Goal: Task Accomplishment & Management: Use online tool/utility

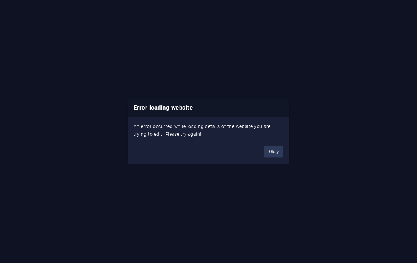
click at [278, 150] on button "Okay" at bounding box center [273, 152] width 19 height 12
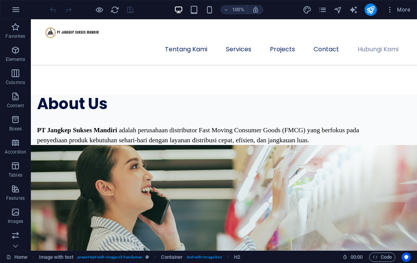
scroll to position [1715, 0]
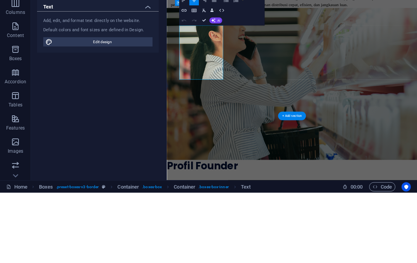
click at [195, 86] on button "Redo" at bounding box center [194, 91] width 10 height 10
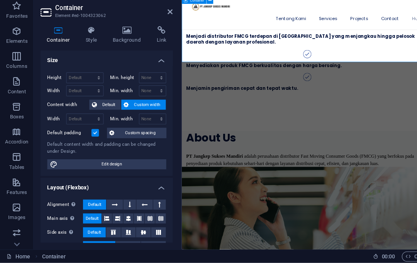
scroll to position [1277, 0]
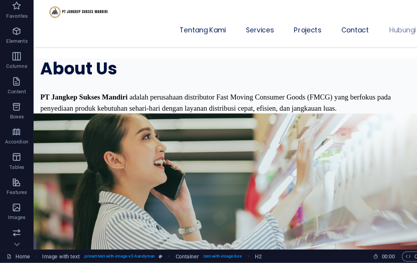
scroll to position [1712, 0]
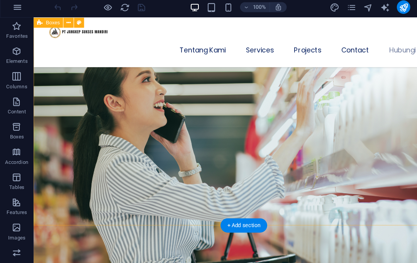
scroll to position [1772, 0]
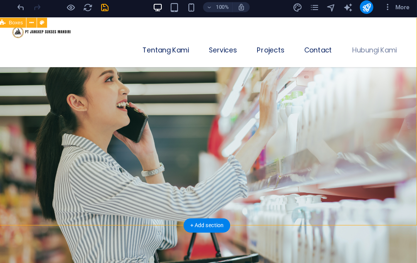
click at [126, 7] on icon "save" at bounding box center [130, 9] width 9 height 9
checkbox input "false"
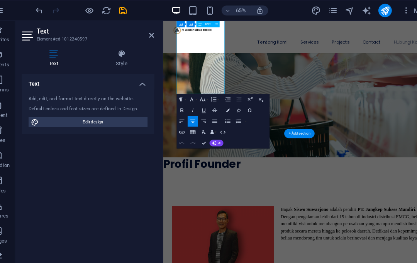
scroll to position [1846, 0]
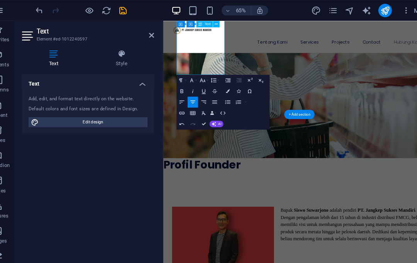
click at [195, 51] on div "Tentang Kami Services Projects Contact Hubungi Kami Menu" at bounding box center [355, 44] width 385 height 46
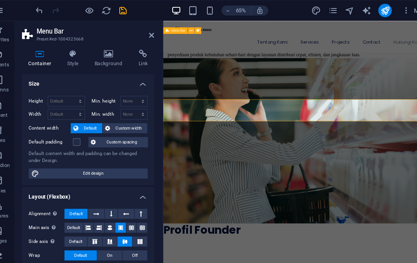
scroll to position [1731, 0]
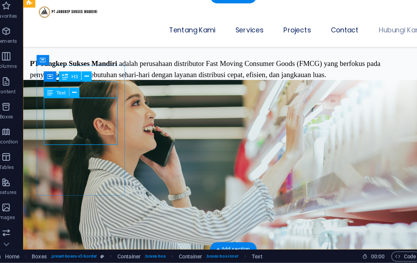
click at [76, 103] on icon at bounding box center [78, 107] width 4 height 8
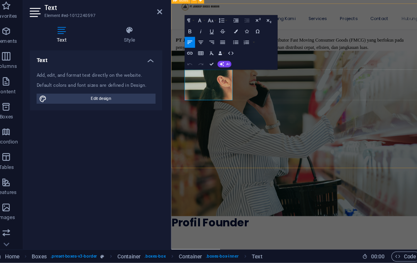
click at [189, 56] on button "Align Center" at bounding box center [194, 61] width 10 height 10
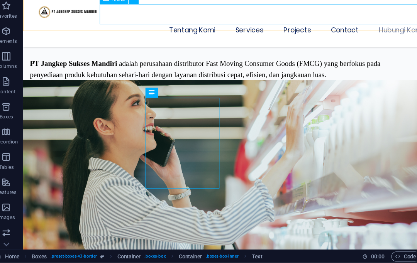
click at [220, 22] on nav "Tentang Kami Services Projects Contact Hubungi Kami" at bounding box center [215, 28] width 361 height 19
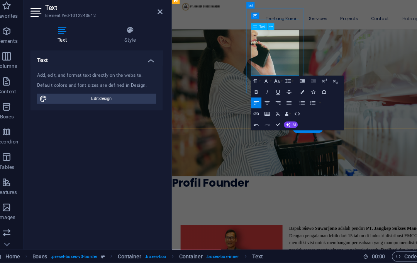
scroll to position [1806, 0]
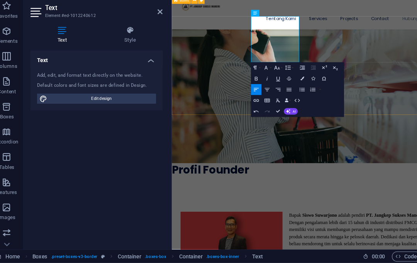
click at [251, 101] on icon "button" at bounding box center [254, 104] width 6 height 6
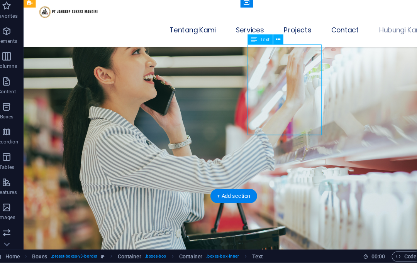
scroll to position [1777, 0]
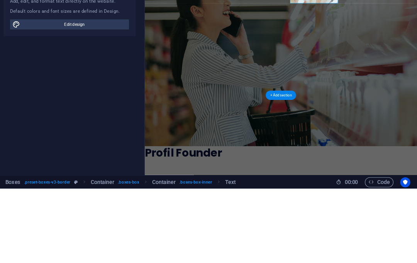
scroll to position [1724, 0]
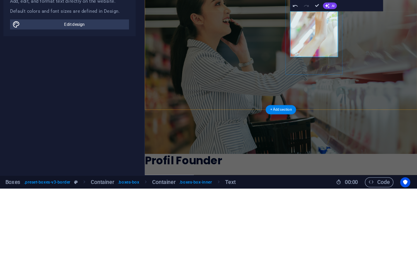
scroll to position [1709, 0]
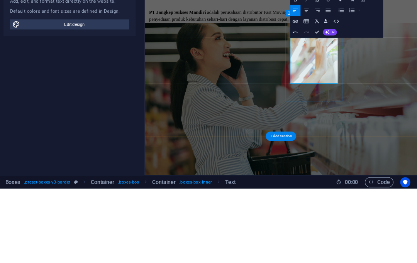
scroll to position [1665, 0]
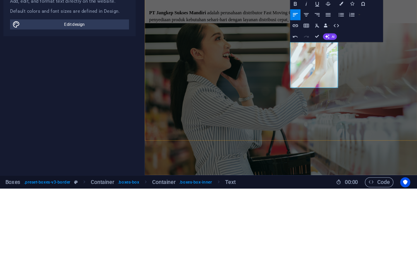
click at [310, 99] on button "Align Center" at bounding box center [315, 104] width 10 height 10
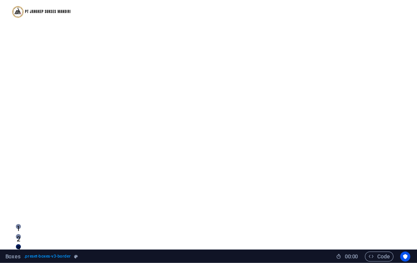
scroll to position [0, 0]
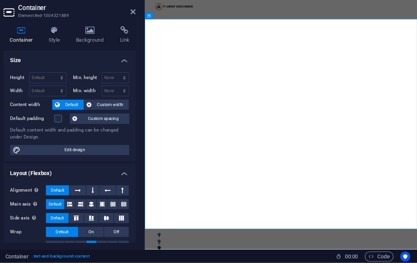
click at [154, 29] on icon at bounding box center [156, 32] width 5 height 6
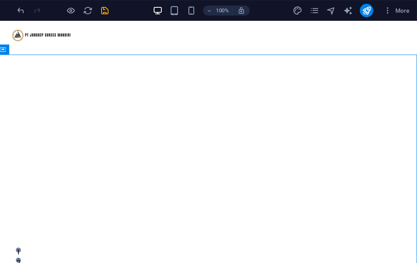
click at [126, 9] on icon "save" at bounding box center [130, 9] width 9 height 9
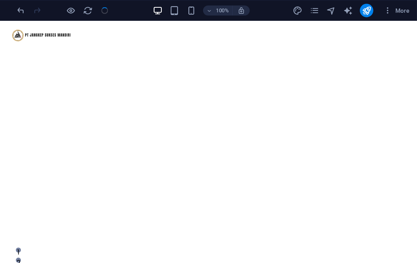
checkbox input "false"
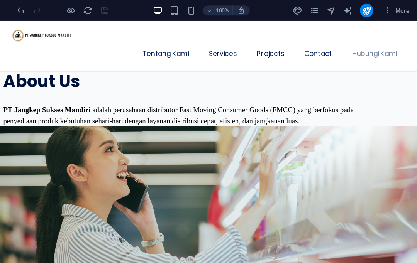
scroll to position [1730, 0]
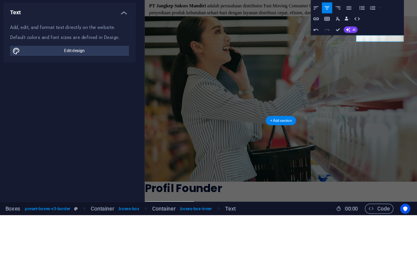
scroll to position [1704, 0]
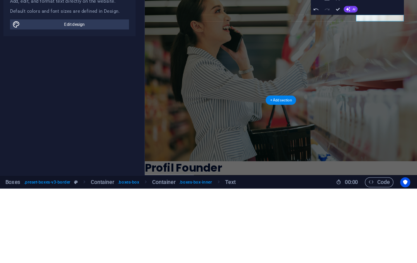
click at [341, 54] on div "Paragraph Format Normal Heading 1 Heading 2 Heading 3 Heading 4 Heading 5 Headi…" at bounding box center [361, 79] width 85 height 50
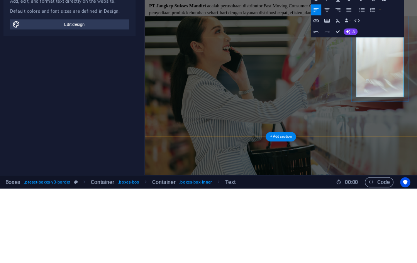
scroll to position [1670, 0]
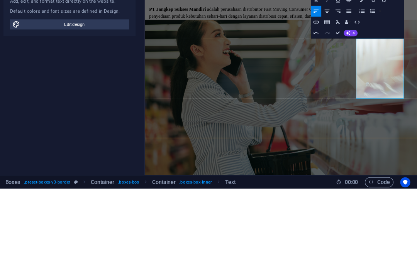
click at [331, 97] on icon "button" at bounding box center [334, 100] width 6 height 6
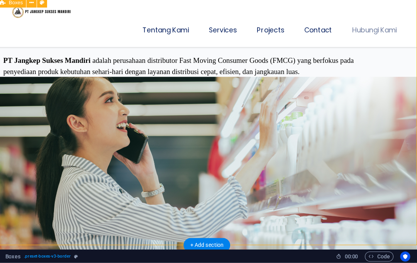
scroll to position [1733, 0]
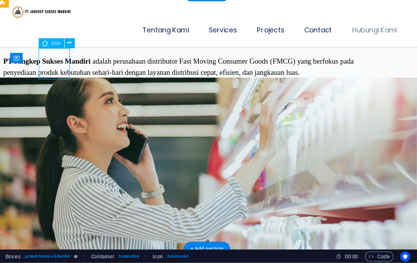
select select "xMidYMid"
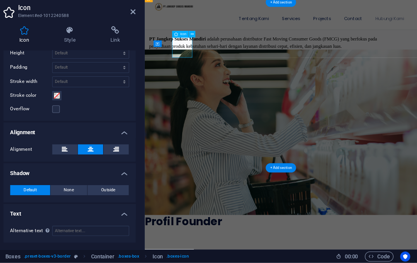
scroll to position [228, 0]
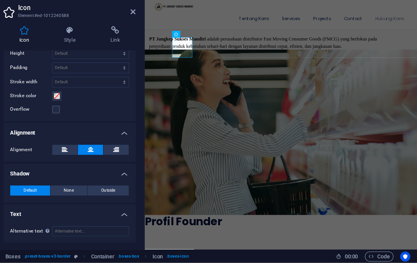
click at [78, 46] on icon at bounding box center [97, 50] width 39 height 8
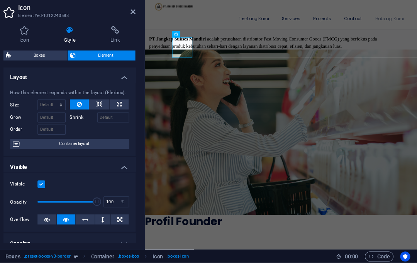
scroll to position [0, 0]
click at [154, 29] on icon at bounding box center [156, 32] width 5 height 6
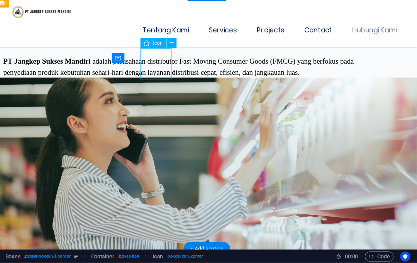
select select "xMidYMid"
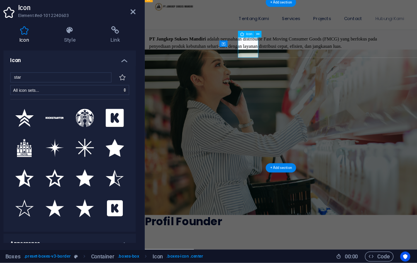
click at [131, 149] on icon at bounding box center [139, 157] width 17 height 16
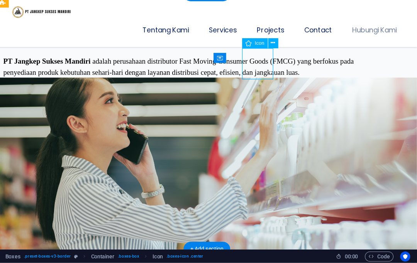
select select "xMidYMid"
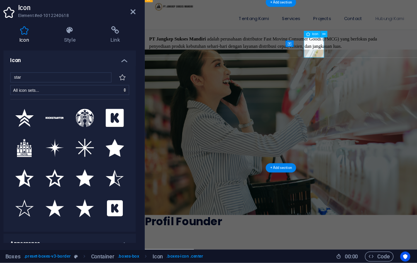
click at [131, 149] on icon at bounding box center [139, 157] width 17 height 16
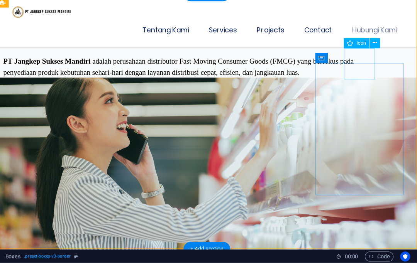
select select "xMidYMid"
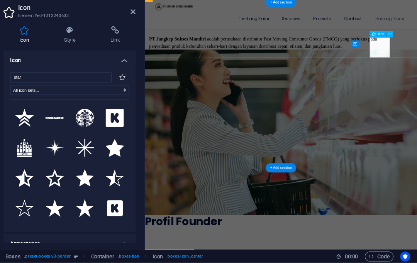
click at [131, 149] on icon at bounding box center [139, 157] width 17 height 16
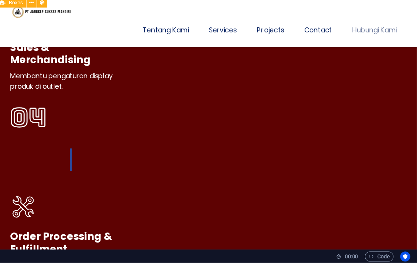
scroll to position [2728, 0]
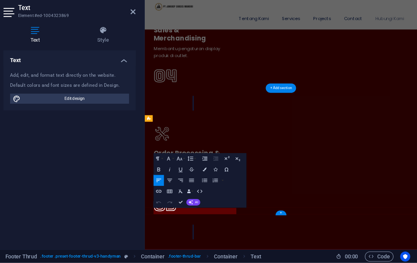
scroll to position [2650, 0]
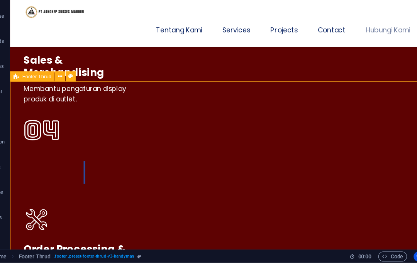
scroll to position [2728, 0]
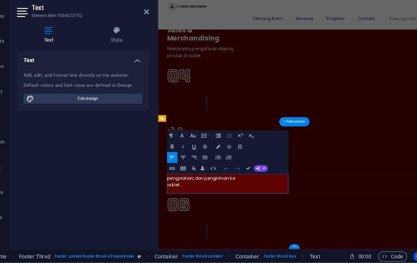
scroll to position [2650, 0]
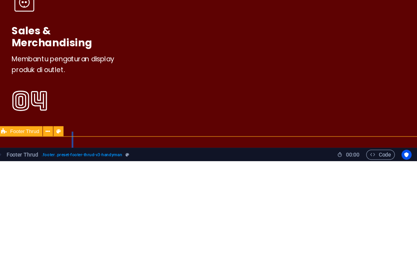
scroll to position [2728, 0]
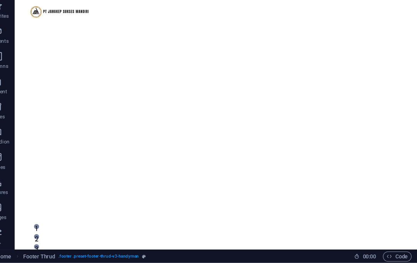
scroll to position [0, 0]
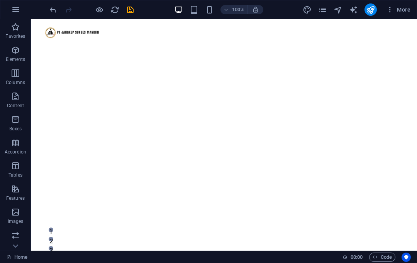
click at [128, 8] on icon "save" at bounding box center [130, 9] width 9 height 9
checkbox input "false"
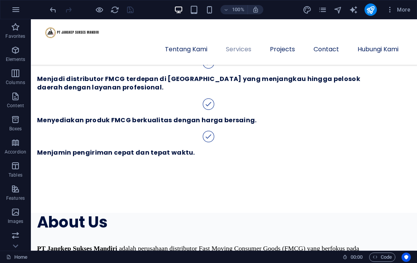
scroll to position [1553, 0]
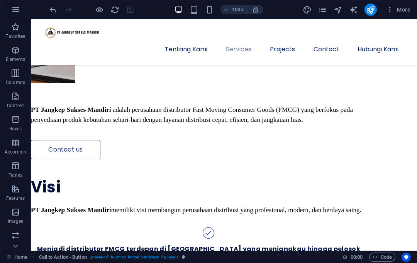
scroll to position [1320, 0]
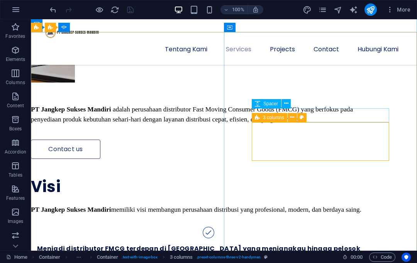
click at [288, 118] on button at bounding box center [292, 117] width 9 height 9
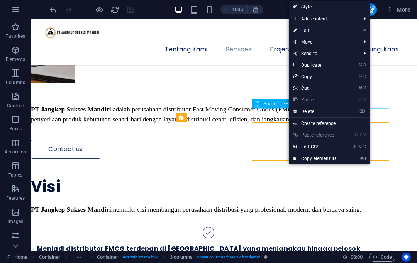
click at [305, 111] on link "⌦ Delete" at bounding box center [315, 112] width 52 height 12
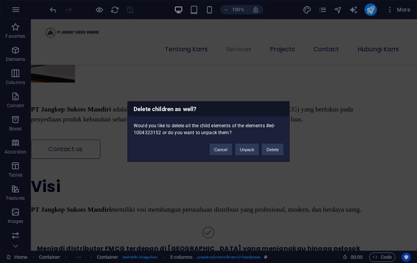
click at [276, 146] on button "Delete" at bounding box center [273, 150] width 22 height 12
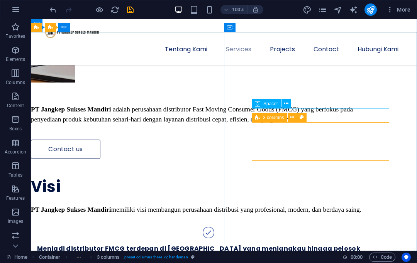
click at [291, 120] on icon at bounding box center [292, 117] width 4 height 8
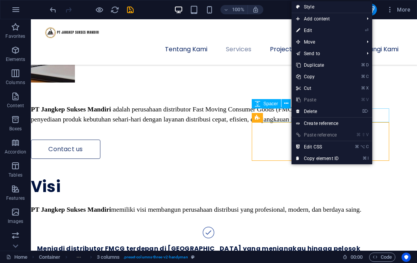
click at [311, 108] on link "⌦ Delete" at bounding box center [317, 112] width 52 height 12
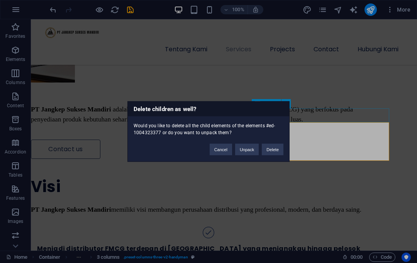
click at [274, 146] on button "Delete" at bounding box center [273, 150] width 22 height 12
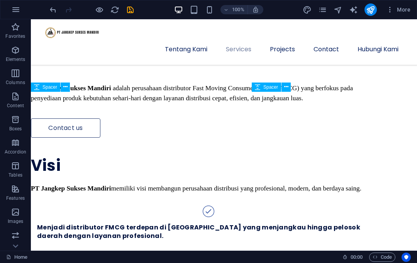
scroll to position [1337, 0]
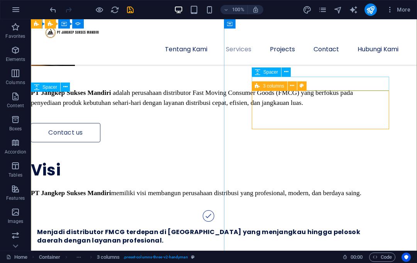
click at [290, 86] on icon at bounding box center [292, 86] width 4 height 8
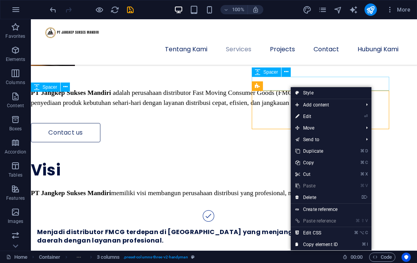
click at [312, 196] on link "⌦ Delete" at bounding box center [317, 198] width 52 height 12
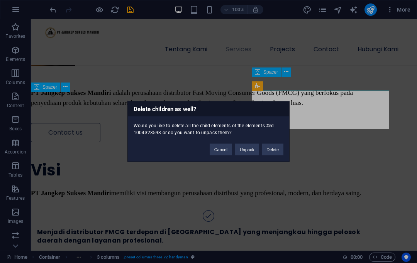
click at [272, 144] on button "Delete" at bounding box center [273, 150] width 22 height 12
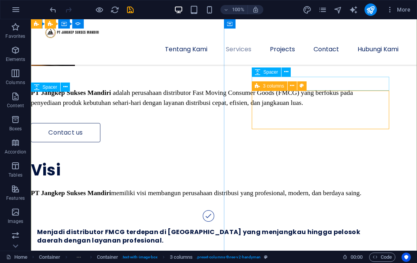
click at [292, 86] on icon at bounding box center [292, 86] width 4 height 8
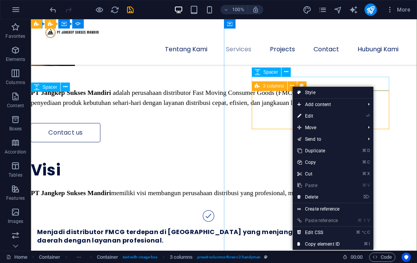
click at [315, 196] on link "⌦ Delete" at bounding box center [319, 197] width 52 height 12
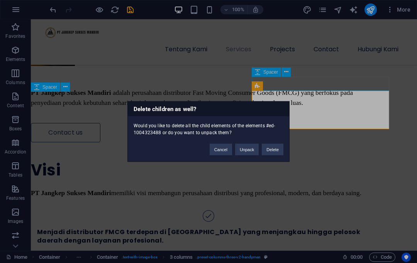
click at [276, 149] on button "Delete" at bounding box center [273, 150] width 22 height 12
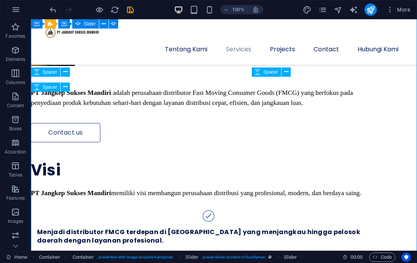
select select "ms"
select select "s"
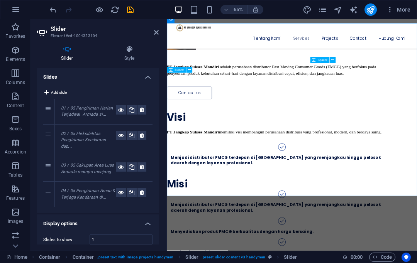
click at [155, 31] on icon at bounding box center [156, 32] width 5 height 6
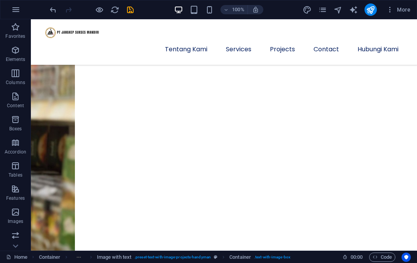
scroll to position [697, 0]
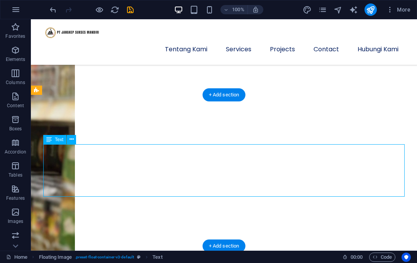
click at [132, 10] on icon "save" at bounding box center [130, 9] width 9 height 9
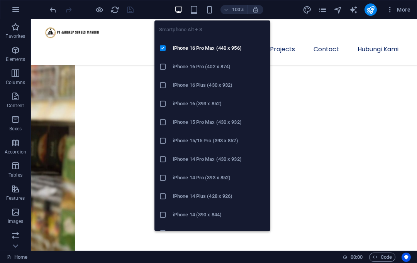
click at [213, 8] on icon "button" at bounding box center [209, 9] width 9 height 9
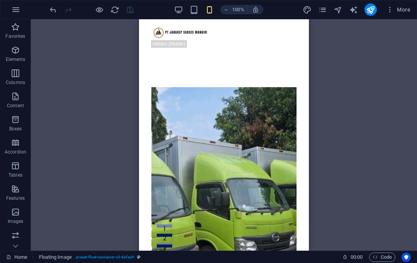
scroll to position [0, 0]
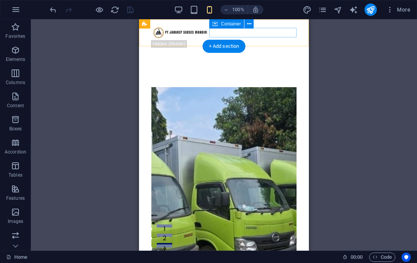
click at [280, 40] on div "Menu" at bounding box center [223, 49] width 145 height 19
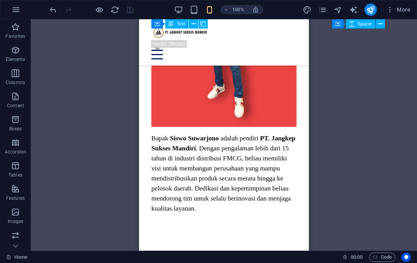
scroll to position [2166, 0]
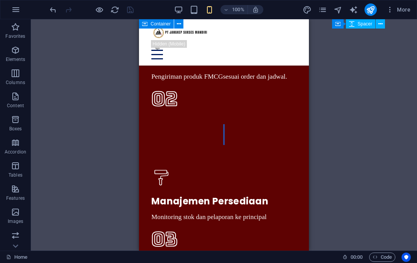
scroll to position [2535, 0]
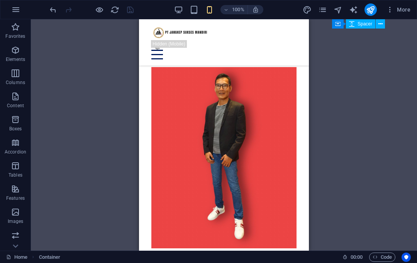
scroll to position [2077, 0]
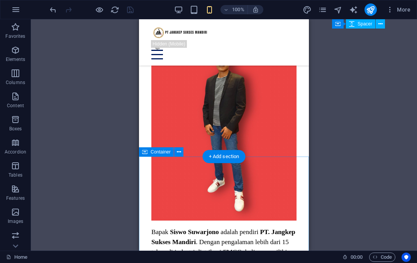
click at [181, 149] on button at bounding box center [178, 151] width 9 height 9
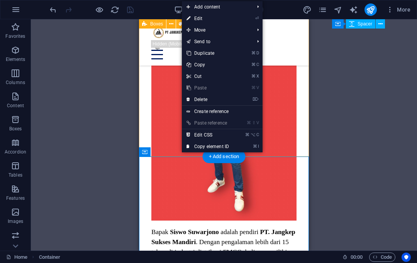
click at [205, 98] on link "⌦ Delete" at bounding box center [208, 100] width 52 height 12
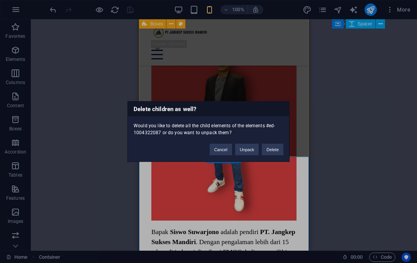
click at [275, 149] on button "Delete" at bounding box center [273, 150] width 22 height 12
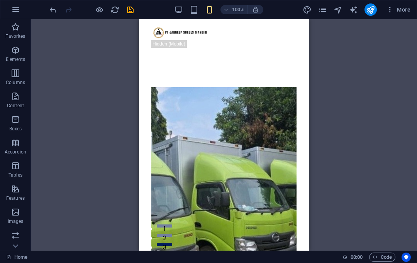
scroll to position [0, 0]
click at [132, 7] on icon "save" at bounding box center [130, 9] width 9 height 9
checkbox input "false"
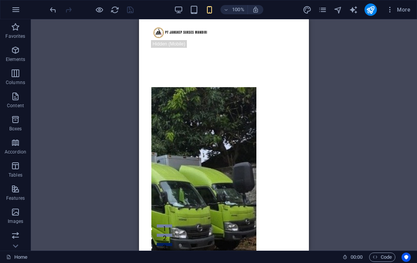
click at [371, 8] on icon "publish" at bounding box center [370, 9] width 9 height 9
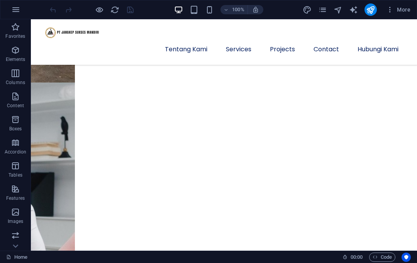
scroll to position [225, 0]
click at [186, 40] on nav "Tentang Kami Services Projects Contact Hubungi Kami" at bounding box center [223, 49] width 361 height 19
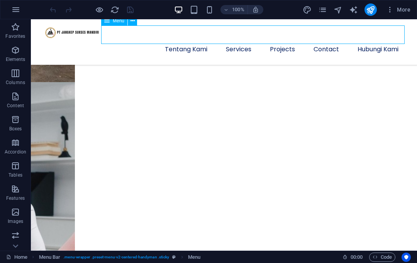
click at [149, 40] on nav "Tentang Kami Services Projects Contact Hubungi Kami" at bounding box center [223, 49] width 361 height 19
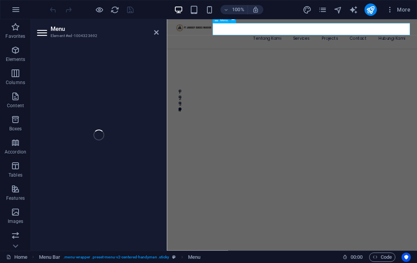
select select
select select "1"
select select
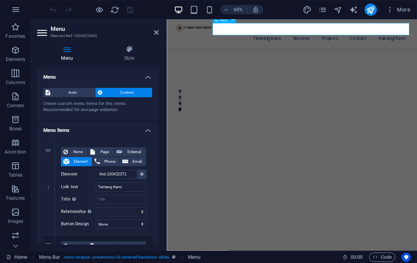
click at [321, 7] on icon "pages" at bounding box center [322, 9] width 9 height 9
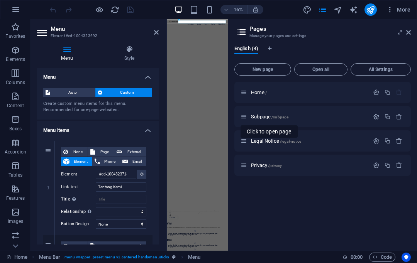
click at [272, 116] on span "/subpage" at bounding box center [279, 117] width 17 height 4
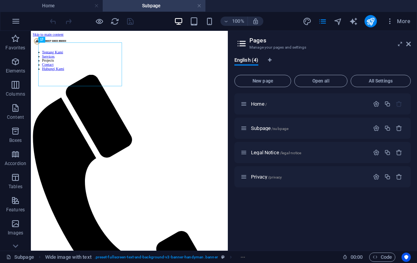
scroll to position [0, 0]
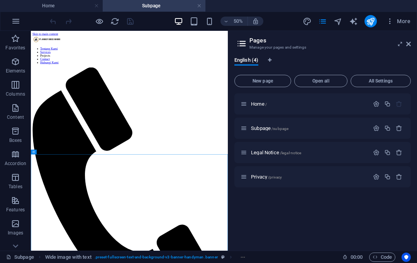
click at [400, 46] on icon at bounding box center [400, 44] width 0 height 6
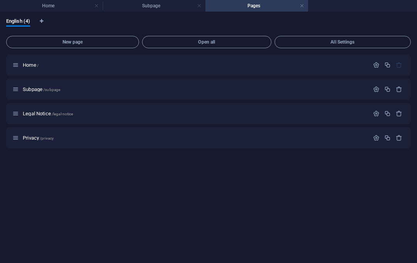
click at [158, 5] on h4 "Subpage" at bounding box center [154, 6] width 103 height 8
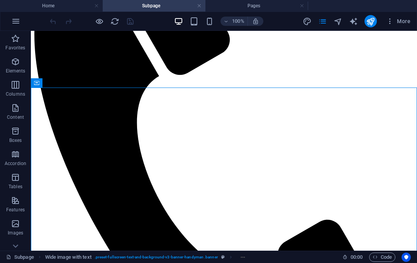
scroll to position [190, 0]
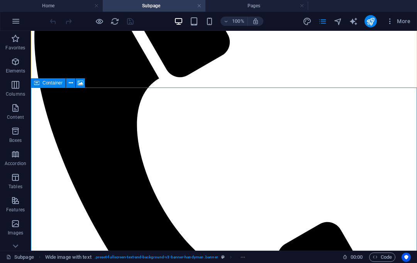
click at [19, 109] on icon "button" at bounding box center [15, 107] width 9 height 9
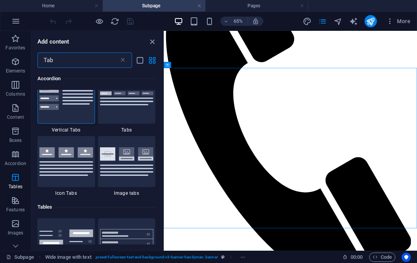
scroll to position [17, 0]
type input "Tab"
click at [157, 73] on div "Accordion 1 Star Vertical Tabs 1 Star Tabs 1 Star Icon Tabs 1 Star Image tabs T…" at bounding box center [97, 156] width 132 height 177
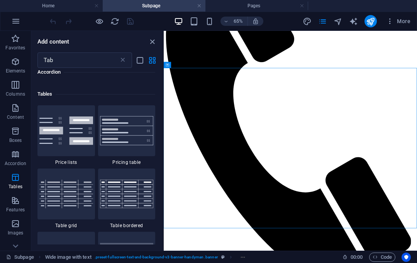
scroll to position [157, 0]
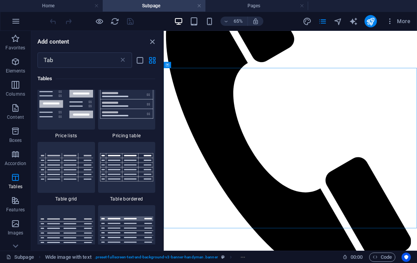
click at [135, 181] on img at bounding box center [127, 167] width 54 height 28
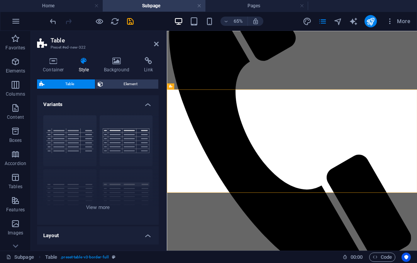
scroll to position [435, 0]
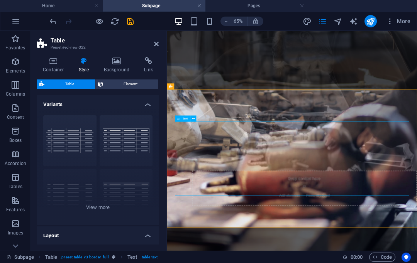
click at [193, 118] on icon at bounding box center [193, 118] width 3 height 5
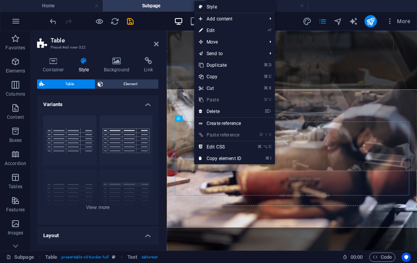
click at [220, 110] on link "⌦ Delete" at bounding box center [220, 112] width 52 height 12
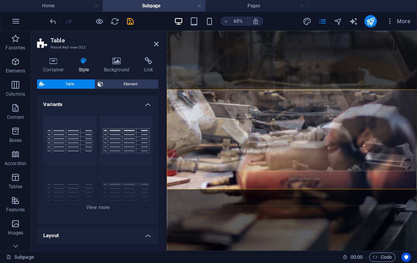
click at [52, 20] on icon "undo" at bounding box center [53, 21] width 9 height 9
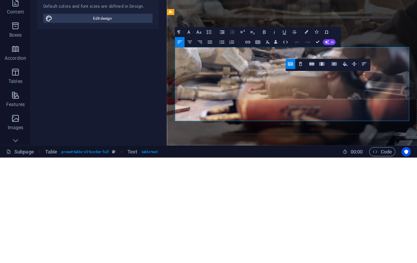
scroll to position [382, 0]
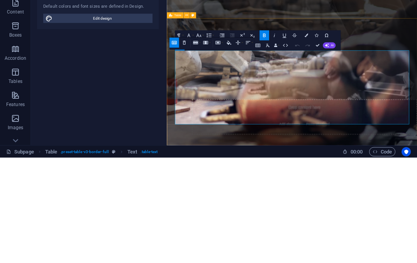
click at [259, 149] on icon "button" at bounding box center [257, 150] width 5 height 3
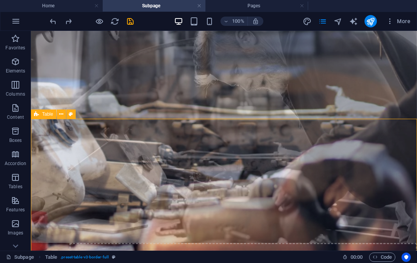
scroll to position [437, 0]
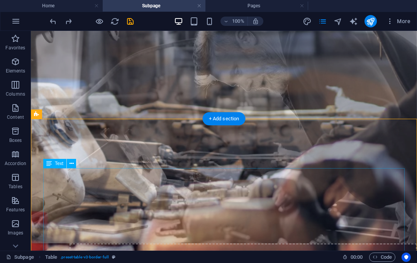
click at [75, 159] on button at bounding box center [71, 163] width 9 height 9
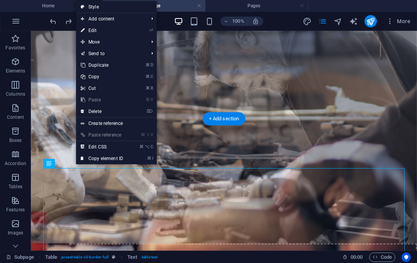
click at [138, 33] on li "⏎ Edit" at bounding box center [116, 31] width 81 height 12
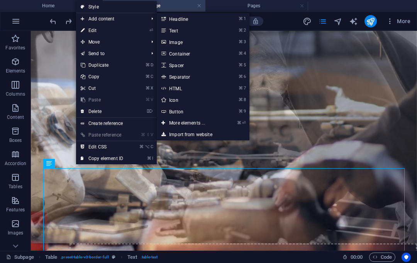
click at [100, 31] on link "⏎ Edit" at bounding box center [102, 31] width 52 height 12
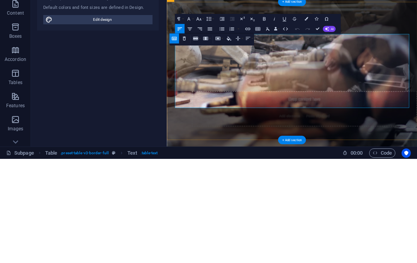
scroll to position [393, 0]
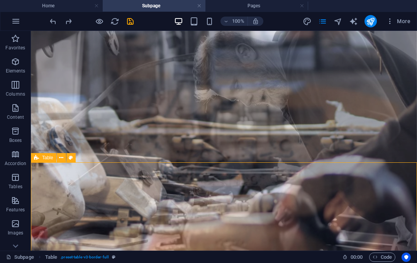
scroll to position [450, 0]
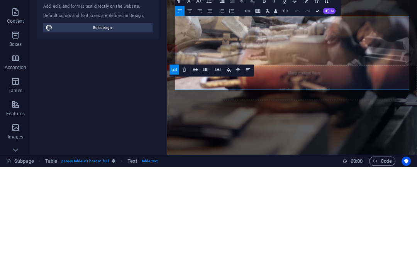
click at [183, 164] on icon "button" at bounding box center [184, 166] width 3 height 4
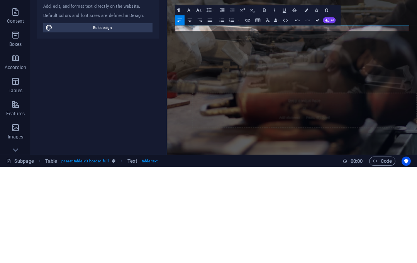
scroll to position [396, 0]
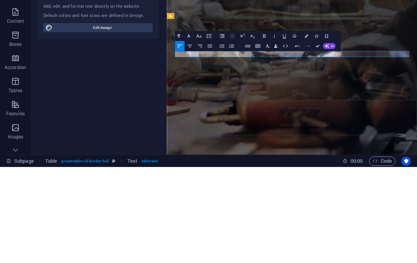
click at [297, 139] on icon "button" at bounding box center [297, 142] width 6 height 6
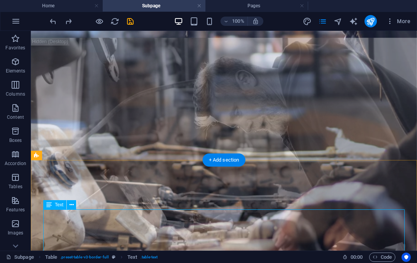
click at [71, 204] on icon at bounding box center [71, 205] width 4 height 8
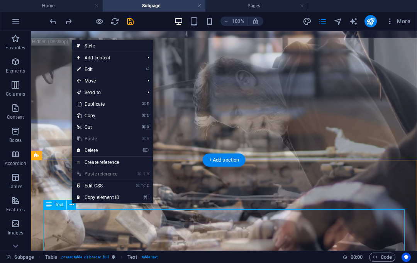
click at [102, 148] on link "⌦ Delete" at bounding box center [98, 151] width 52 height 12
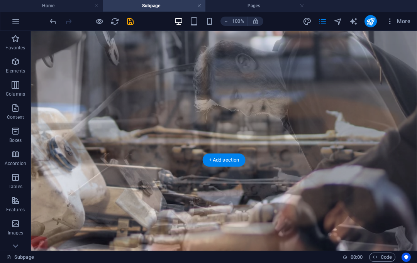
scroll to position [433, 0]
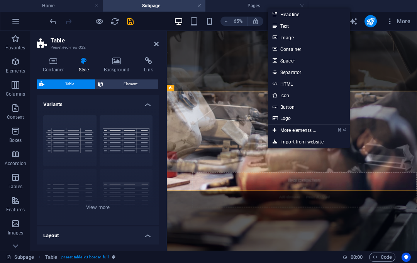
click at [296, 47] on link "Container" at bounding box center [309, 49] width 82 height 12
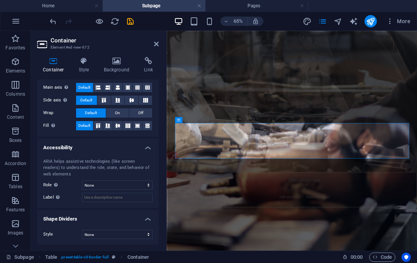
scroll to position [146, 0]
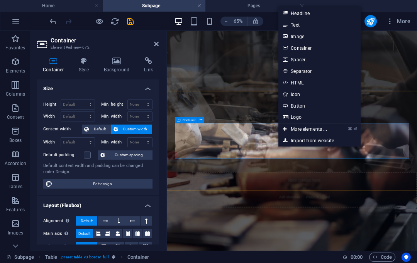
scroll to position [0, 0]
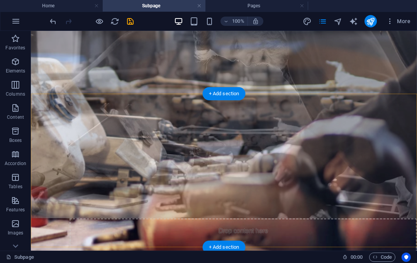
scroll to position [464, 0]
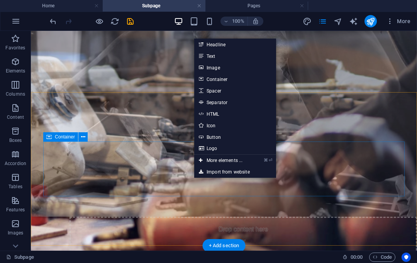
click at [16, 86] on icon "button" at bounding box center [15, 84] width 9 height 9
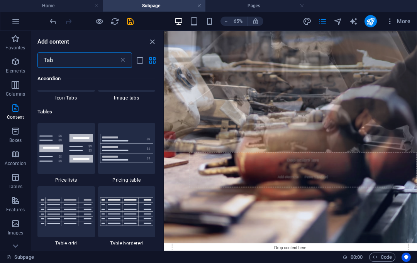
scroll to position [0, 0]
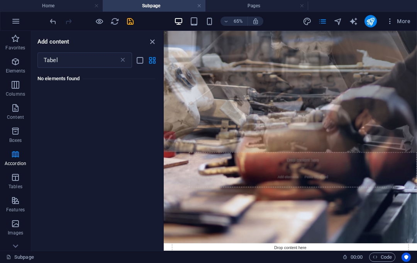
click at [76, 58] on input "Tabel" at bounding box center [77, 59] width 81 height 15
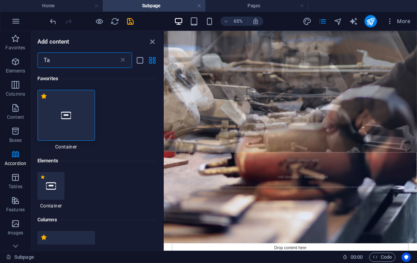
type input "T"
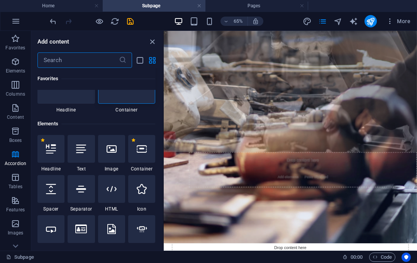
scroll to position [39, 0]
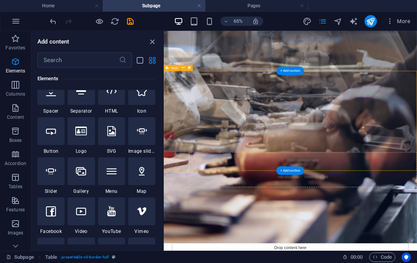
scroll to position [159, 0]
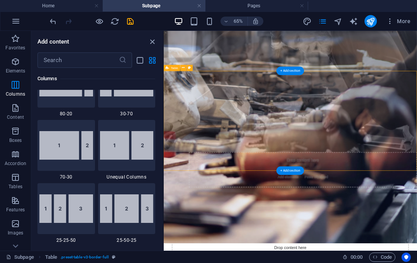
click at [13, 180] on icon "button" at bounding box center [15, 177] width 9 height 9
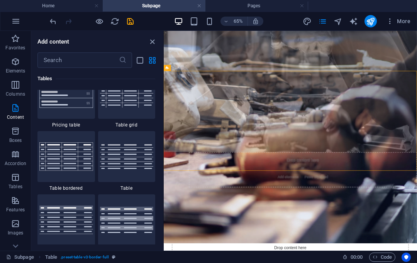
scroll to position [2781, 0]
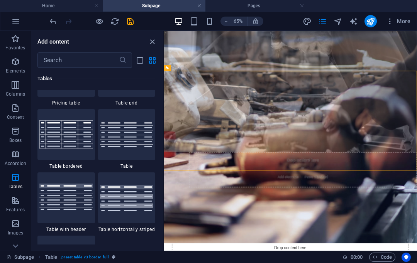
click at [78, 86] on img at bounding box center [66, 71] width 54 height 29
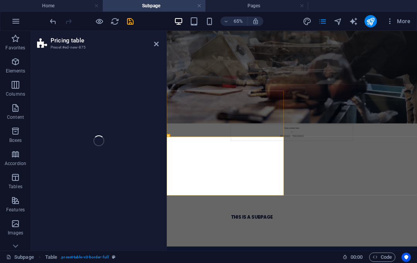
select select "rem"
select select "px"
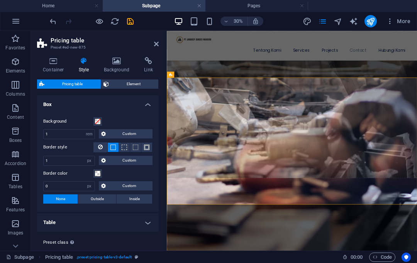
scroll to position [607, 0]
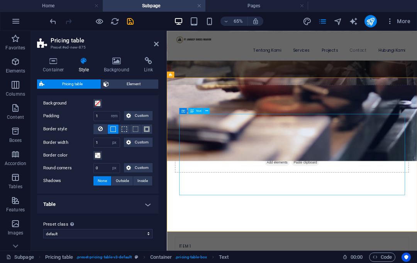
scroll to position [18, 0]
click at [146, 201] on h4 "Table" at bounding box center [98, 205] width 122 height 19
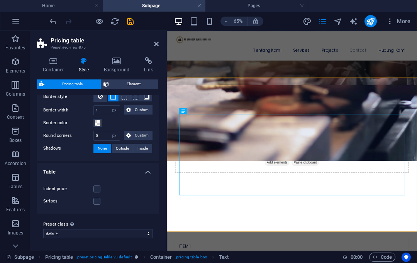
scroll to position [50, 0]
click at [98, 200] on label at bounding box center [96, 201] width 7 height 7
click at [0, 0] on input "Stripes" at bounding box center [0, 0] width 0 height 0
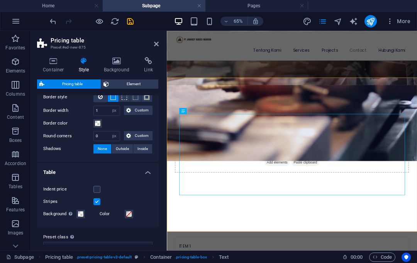
click at [99, 203] on label at bounding box center [96, 201] width 7 height 7
click at [0, 0] on input "Stripes" at bounding box center [0, 0] width 0 height 0
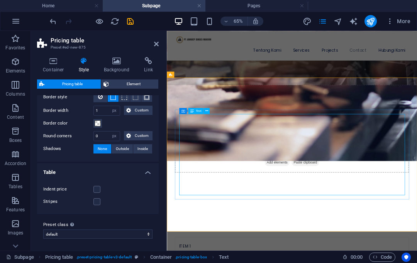
click at [206, 108] on icon at bounding box center [206, 110] width 3 height 5
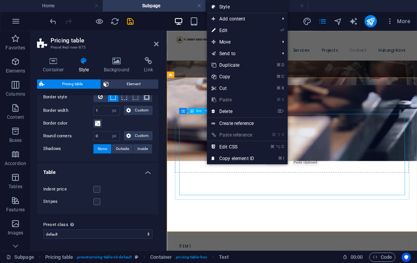
click at [231, 31] on link "⏎ Edit" at bounding box center [233, 31] width 52 height 12
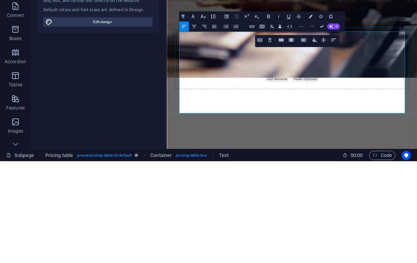
scroll to position [577, 0]
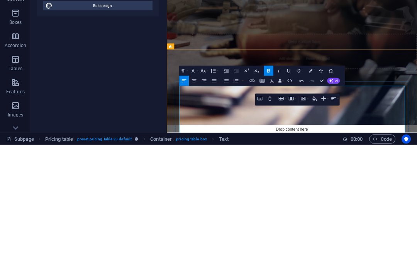
scroll to position [468, 0]
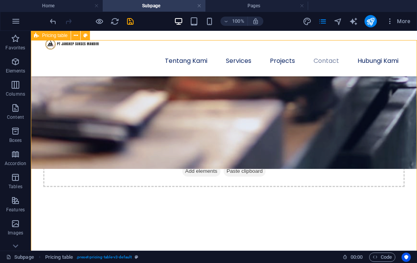
scroll to position [669, 0]
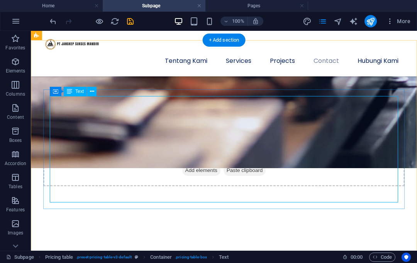
click at [95, 93] on button at bounding box center [91, 91] width 9 height 9
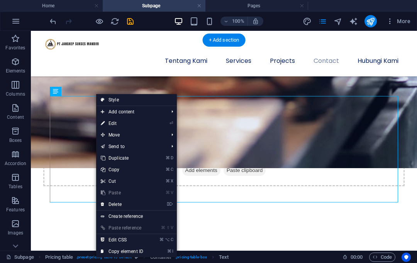
click at [138, 203] on link "⌦ Delete" at bounding box center [122, 205] width 52 height 12
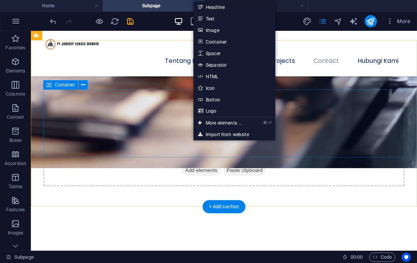
click at [25, 162] on p "Accordion" at bounding box center [16, 164] width 22 height 6
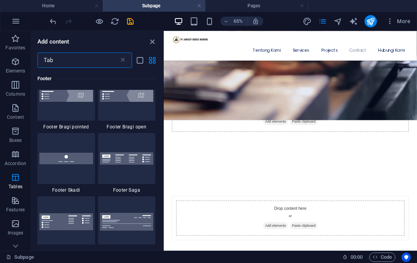
scroll to position [0, 0]
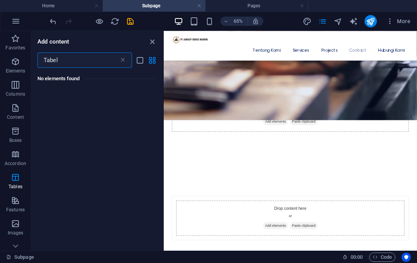
type input "Tabel"
click at [147, 74] on h6 "No elements found" at bounding box center [96, 78] width 118 height 9
click at [15, 63] on icon "button" at bounding box center [15, 61] width 9 height 9
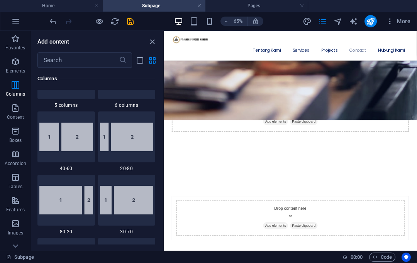
scroll to position [551, 0]
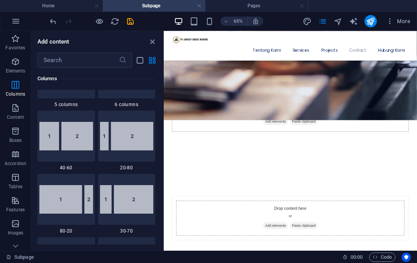
click at [15, 183] on span "Tables" at bounding box center [15, 182] width 31 height 19
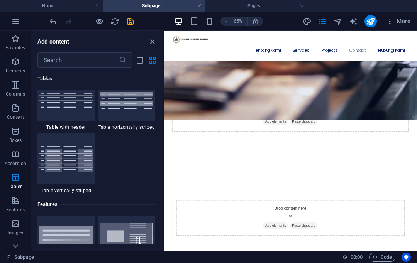
scroll to position [2882, 0]
click at [64, 47] on img at bounding box center [66, 33] width 54 height 28
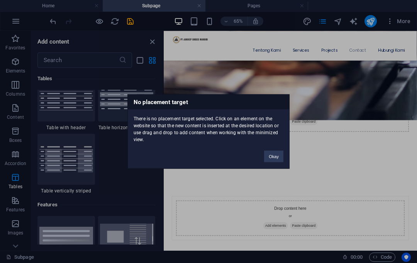
click at [320, 87] on div "No placement target There is no placement target selected. Click on an element …" at bounding box center [208, 131] width 417 height 263
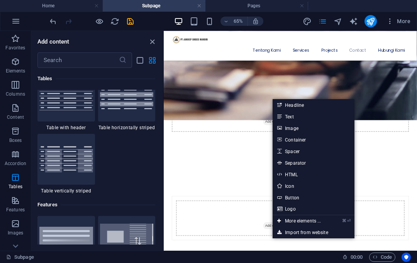
click at [82, 47] on img at bounding box center [66, 33] width 54 height 28
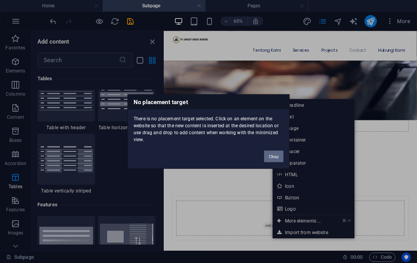
click at [261, 93] on div "No placement target There is no placement target selected. Click on an element …" at bounding box center [208, 131] width 417 height 263
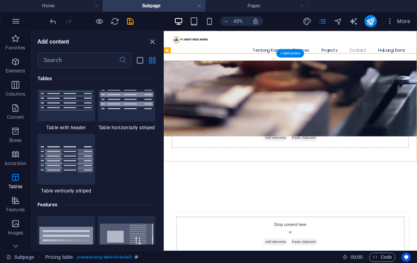
scroll to position [645, 0]
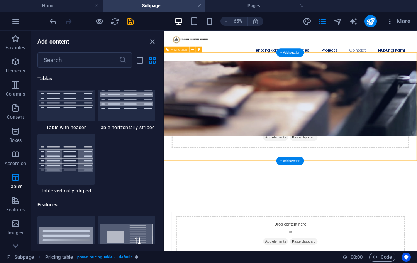
click at [69, 47] on img at bounding box center [66, 33] width 54 height 28
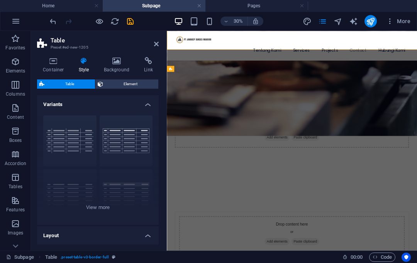
scroll to position [782, 0]
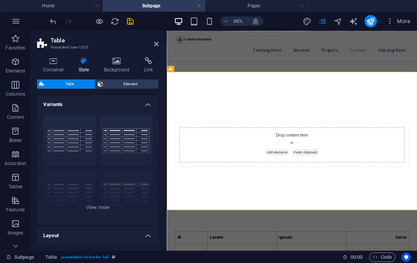
click at [274, 123] on div "Drop content here or Add elements Paste clipboard" at bounding box center [359, 206] width 385 height 167
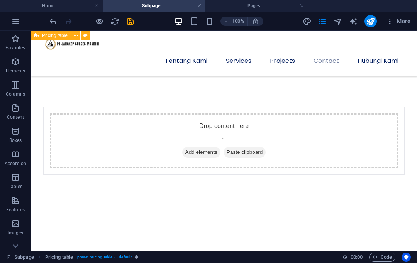
scroll to position [845, 0]
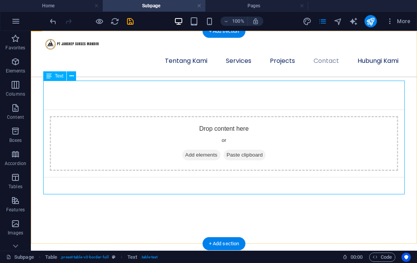
click at [65, 76] on div "Text" at bounding box center [54, 75] width 23 height 9
click at [72, 79] on icon at bounding box center [71, 76] width 4 height 8
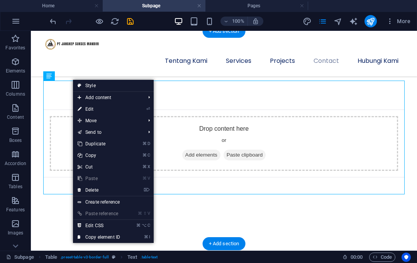
click at [125, 107] on link "⏎ Edit" at bounding box center [99, 109] width 52 height 12
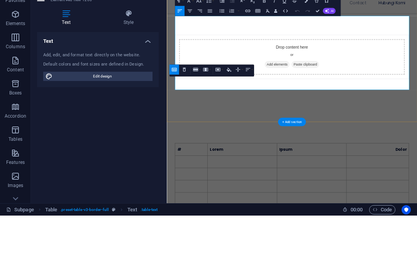
click at [211, 249] on td "1" at bounding box center [204, 258] width 50 height 19
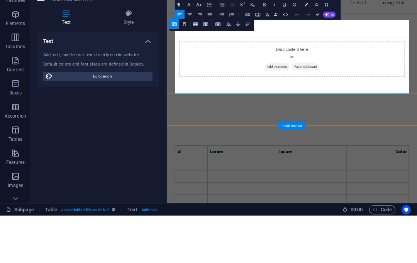
scroll to position [843, 0]
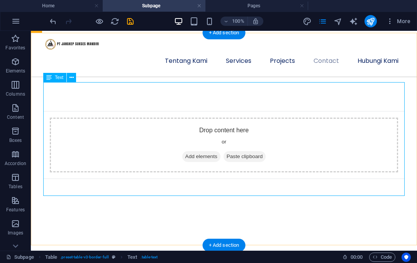
click at [69, 76] on icon at bounding box center [71, 78] width 4 height 8
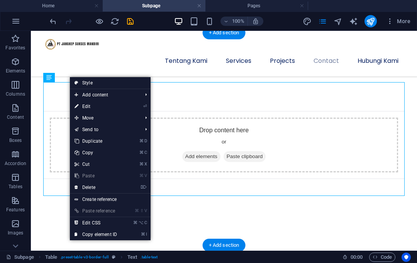
click at [144, 104] on icon "⏎" at bounding box center [144, 106] width 3 height 5
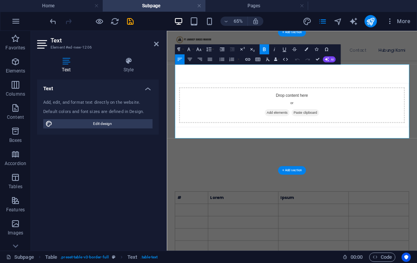
click at [132, 63] on icon at bounding box center [128, 61] width 60 height 8
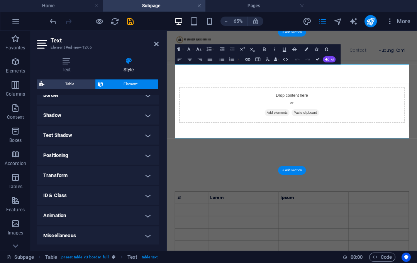
scroll to position [182, 0]
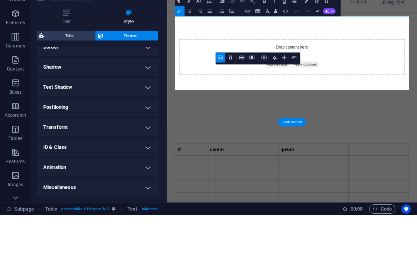
click at [217, 103] on icon "button" at bounding box center [220, 106] width 6 height 6
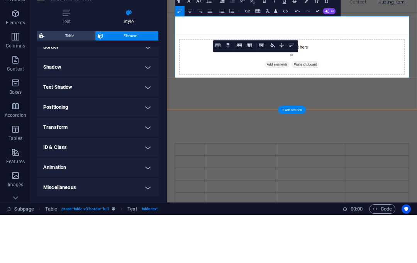
click at [218, 92] on icon "button" at bounding box center [217, 93] width 5 height 3
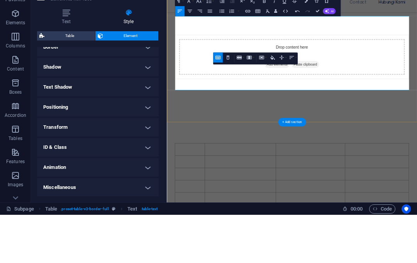
click at [220, 103] on icon "button" at bounding box center [218, 106] width 6 height 6
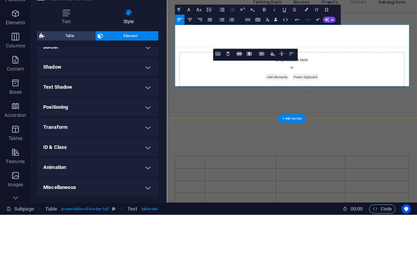
scroll to position [823, 0]
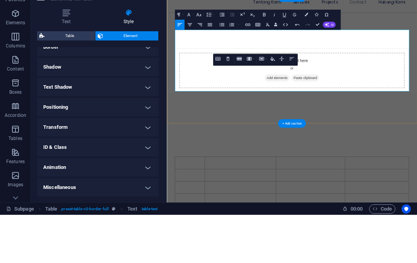
click at [210, 251] on td "1" at bounding box center [202, 260] width 46 height 19
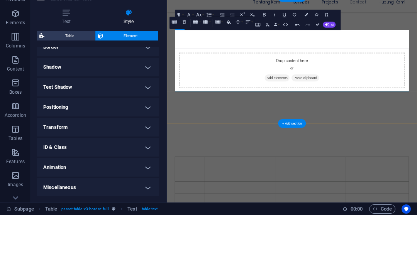
click at [201, 251] on td "1" at bounding box center [202, 260] width 46 height 19
click at [186, 67] on icon "button" at bounding box center [184, 70] width 6 height 6
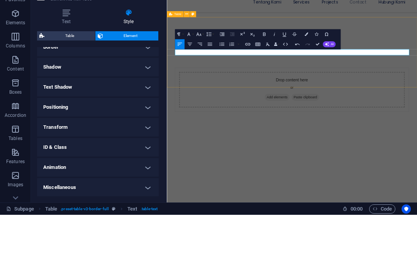
scroll to position [792, 0]
click at [294, 89] on icon "button" at bounding box center [297, 92] width 6 height 6
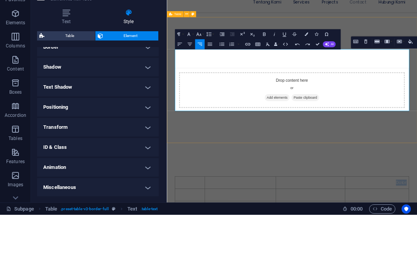
click at [367, 87] on icon "button" at bounding box center [365, 90] width 6 height 6
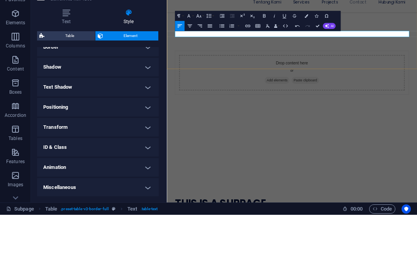
scroll to position [819, 0]
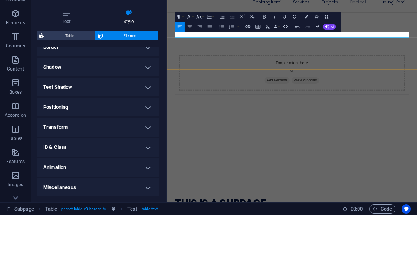
click at [416, 254] on p at bounding box center [359, 258] width 360 height 9
click at [258, 73] on icon "button" at bounding box center [257, 74] width 5 height 3
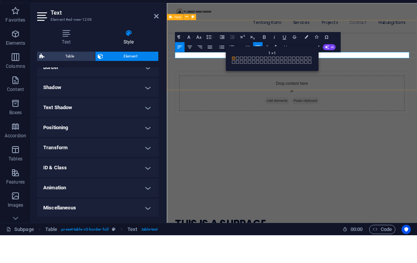
click at [235, 84] on span at bounding box center [233, 85] width 3 height 3
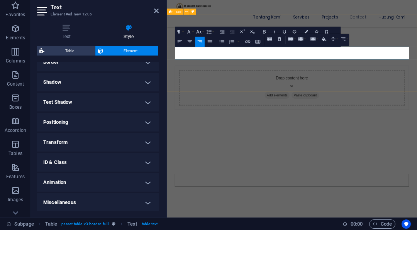
click at [295, 67] on button "Row" at bounding box center [292, 72] width 10 height 10
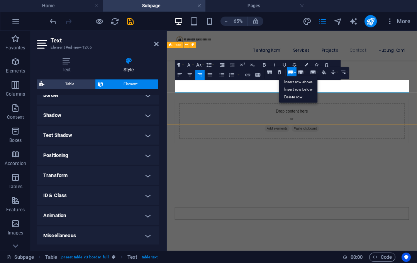
click at [303, 81] on link "Insert row above" at bounding box center [298, 81] width 39 height 7
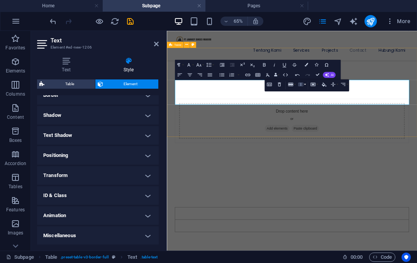
click at [303, 82] on icon "button" at bounding box center [301, 84] width 6 height 6
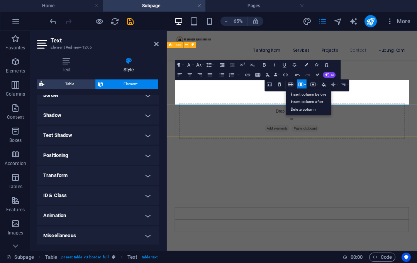
click at [321, 102] on link "Insert column after" at bounding box center [308, 101] width 46 height 7
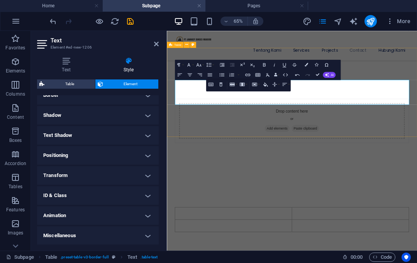
click at [224, 91] on div "Table Header Remove Table Row Insert row above Insert row below Delete row Colu…" at bounding box center [248, 86] width 85 height 12
click at [235, 83] on button "Row" at bounding box center [233, 85] width 10 height 10
click at [252, 101] on link "Insert row below" at bounding box center [239, 101] width 39 height 7
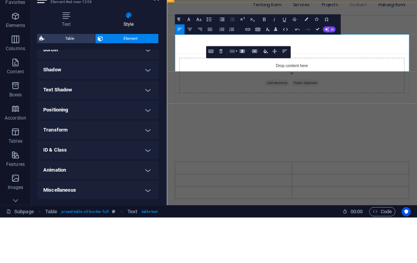
click at [234, 94] on icon "button" at bounding box center [232, 97] width 6 height 6
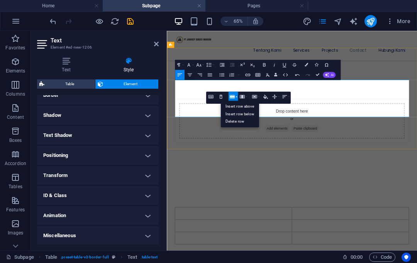
click at [250, 112] on link "Insert row below" at bounding box center [239, 114] width 39 height 8
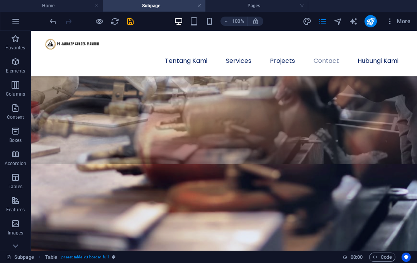
scroll to position [547, 0]
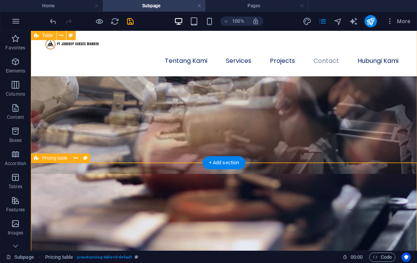
click at [74, 157] on icon at bounding box center [76, 158] width 4 height 8
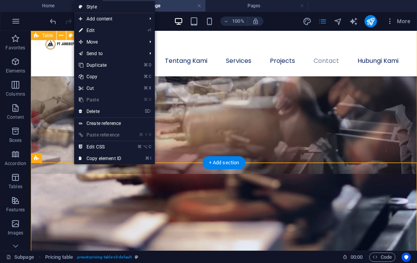
click at [100, 109] on link "⌦ Delete" at bounding box center [100, 112] width 52 height 12
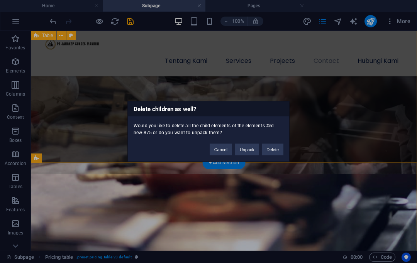
click at [273, 148] on button "Delete" at bounding box center [273, 150] width 22 height 12
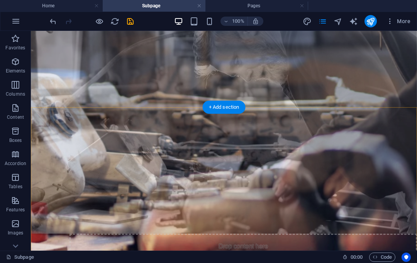
scroll to position [448, 0]
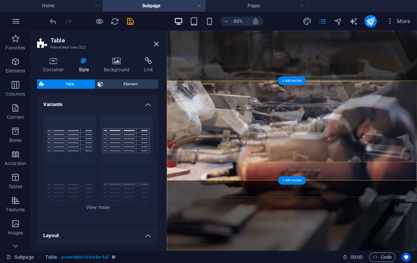
click at [154, 46] on icon at bounding box center [156, 44] width 5 height 6
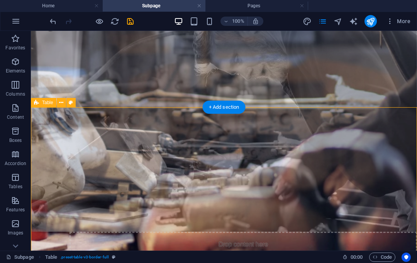
click at [63, 99] on icon at bounding box center [61, 103] width 4 height 8
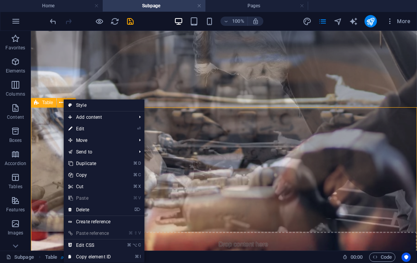
click at [76, 205] on link "⌦ Delete" at bounding box center [90, 210] width 52 height 12
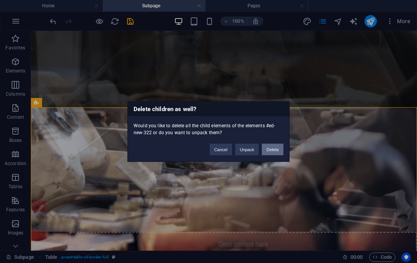
click at [273, 153] on button "Delete" at bounding box center [273, 150] width 22 height 12
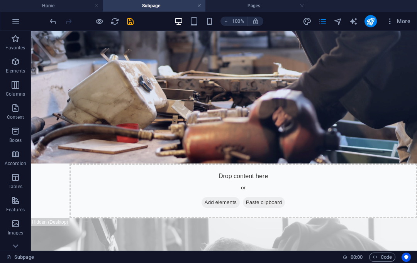
scroll to position [252, 0]
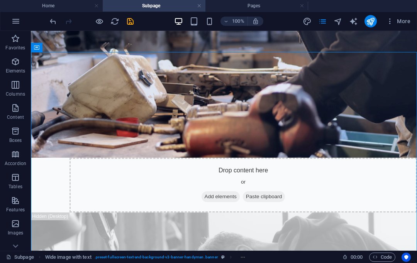
scroll to position [221, 0]
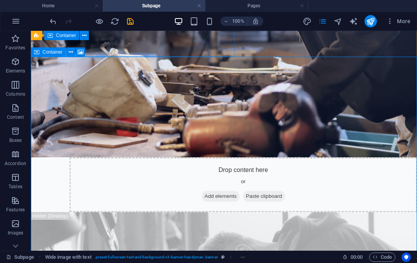
click at [70, 50] on icon at bounding box center [71, 52] width 4 height 8
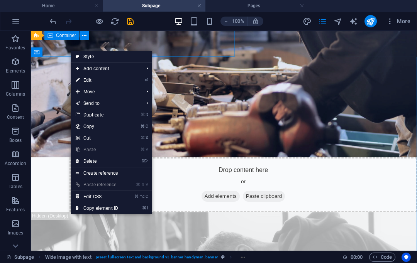
click at [84, 158] on link "⌦ Delete" at bounding box center [97, 162] width 52 height 12
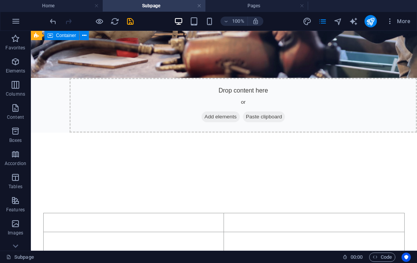
scroll to position [301, 0]
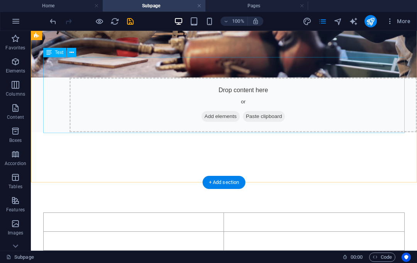
click at [169, 213] on div at bounding box center [223, 251] width 361 height 76
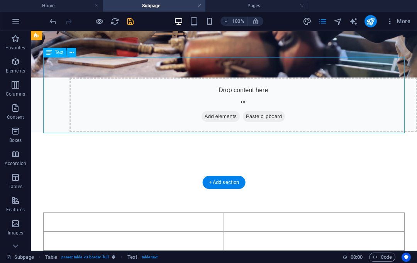
click at [171, 213] on div at bounding box center [223, 251] width 361 height 76
click at [181, 213] on div at bounding box center [223, 251] width 361 height 76
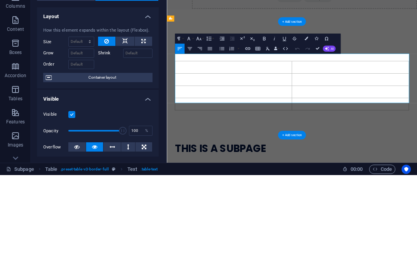
click at [218, 125] on td at bounding box center [269, 134] width 180 height 19
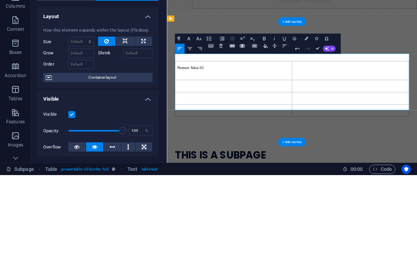
click at [208, 139] on td "Nomor Akta 01" at bounding box center [269, 139] width 180 height 29
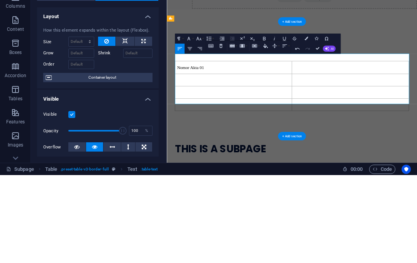
click at [206, 0] on html "jangkep.com Home Subpage Pages Favorites Elements Columns Content Boxes Accordi…" at bounding box center [208, 131] width 417 height 263
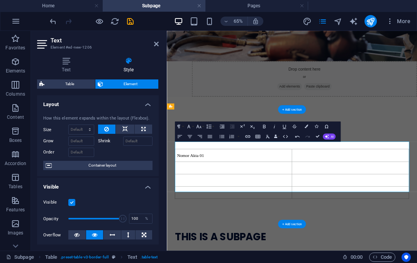
click at [300, 232] on td at bounding box center [269, 241] width 180 height 19
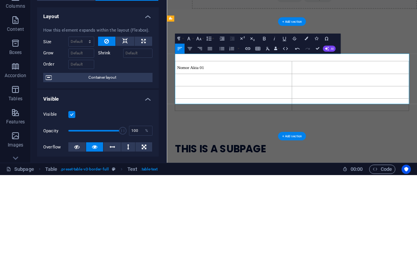
click at [208, 145] on td at bounding box center [269, 154] width 180 height 19
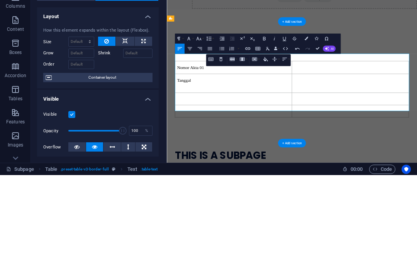
click at [205, 152] on td "Tanggal" at bounding box center [269, 159] width 180 height 29
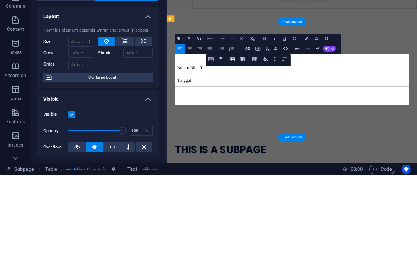
click at [266, 164] on td at bounding box center [269, 173] width 180 height 19
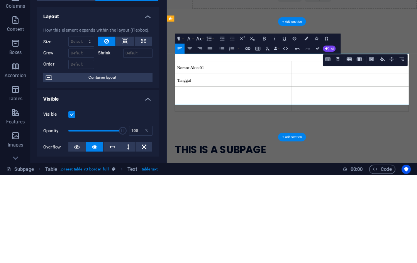
click at [416, 76] on div "Nomor Akta 01 Tanggal" at bounding box center [359, 164] width 385 height 176
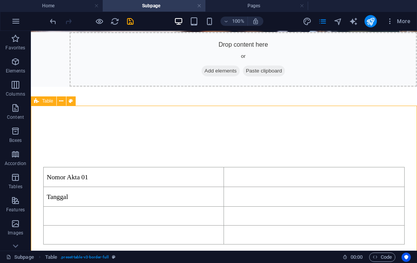
scroll to position [347, 0]
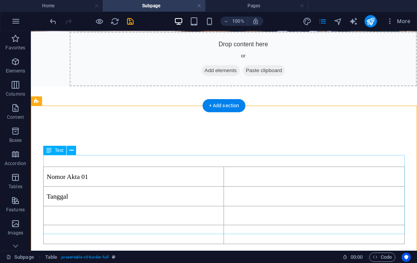
click at [274, 180] on div "Nomor Akta 01 Tanggal" at bounding box center [223, 206] width 361 height 78
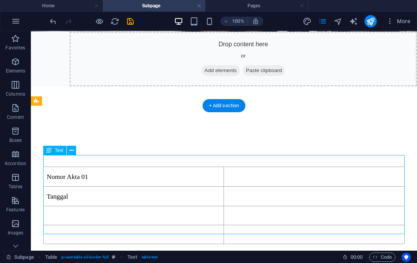
click at [256, 184] on div "Nomor Akta 01 Tanggal" at bounding box center [223, 206] width 361 height 78
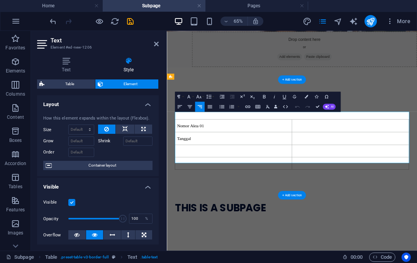
select select "px"
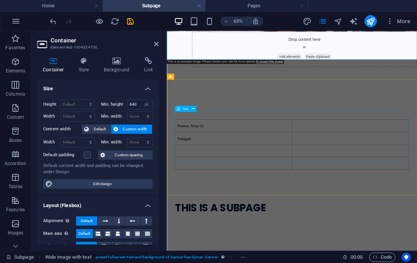
click at [416, 179] on div "Nomor Akta 01 Tanggal" at bounding box center [359, 206] width 360 height 78
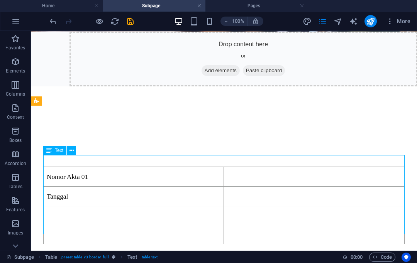
click at [335, 188] on div "Nomor Akta 01 Tanggal" at bounding box center [223, 206] width 361 height 78
click at [349, 181] on div "Nomor Akta 01 Tanggal" at bounding box center [223, 206] width 361 height 78
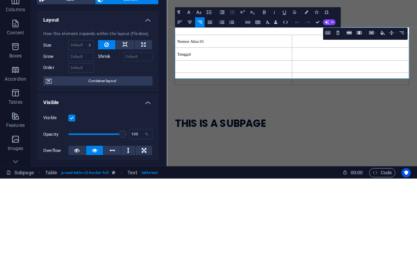
click at [416, 162] on div "Nomor Akta 01 Tanggal" at bounding box center [359, 121] width 385 height 176
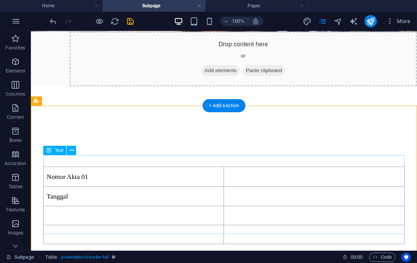
click at [318, 186] on div "Nomor Akta 01 Tanggal" at bounding box center [223, 206] width 361 height 78
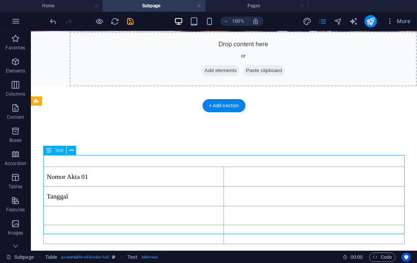
click at [306, 187] on div "Nomor Akta 01 Tanggal" at bounding box center [223, 206] width 361 height 78
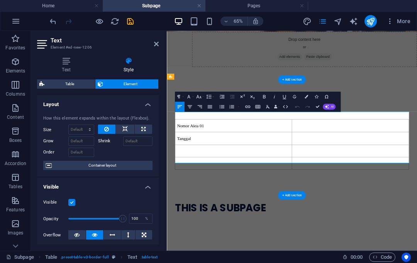
click at [243, 206] on td at bounding box center [269, 215] width 180 height 19
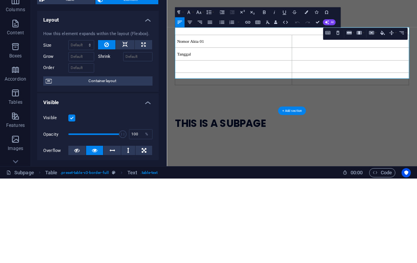
click at [358, 83] on td "Nomor Akta 01" at bounding box center [269, 93] width 180 height 20
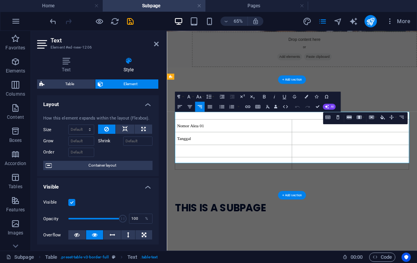
click at [158, 41] on icon at bounding box center [156, 44] width 5 height 6
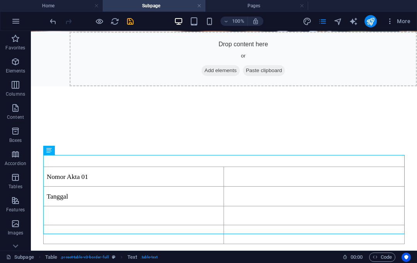
click at [337, 187] on div "Nomor Akta 01 Tanggal" at bounding box center [223, 206] width 361 height 78
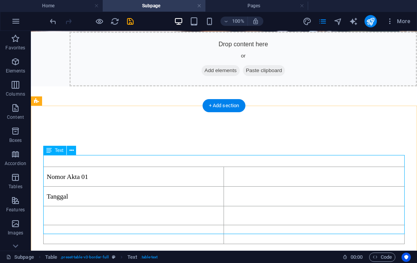
click at [348, 183] on div "Nomor Akta 01 Tanggal" at bounding box center [223, 206] width 361 height 78
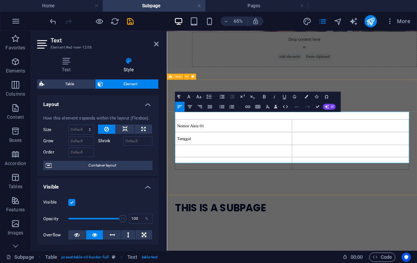
click at [190, 108] on icon "button" at bounding box center [189, 106] width 5 height 3
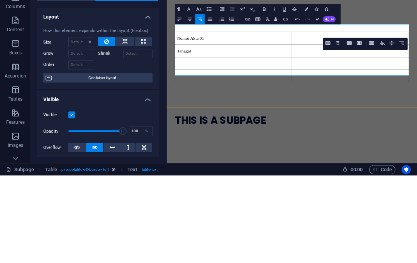
click at [202, 86] on span "Nomor Akta 01" at bounding box center [203, 89] width 41 height 7
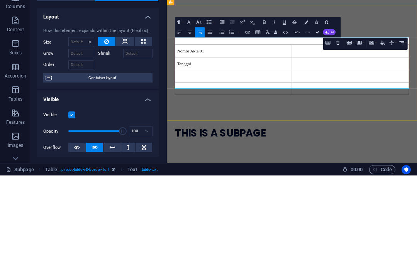
scroll to position [327, 0]
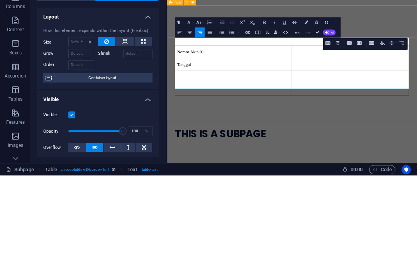
click at [416, 63] on div "Nomor Akta 01 Tanggal" at bounding box center [359, 139] width 385 height 176
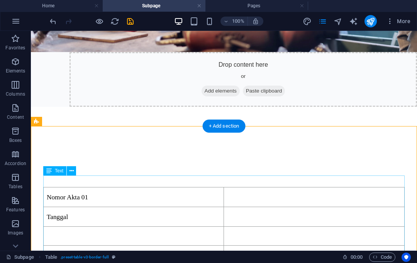
click at [333, 187] on div "Nomor Akta 01 Tanggal" at bounding box center [223, 226] width 361 height 78
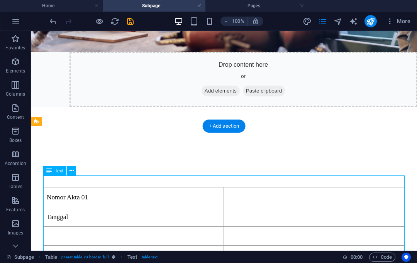
click at [89, 187] on div "Nomor Akta 01 Tanggal" at bounding box center [223, 226] width 361 height 78
click at [95, 187] on div "Nomor Akta 01 Tanggal" at bounding box center [223, 226] width 361 height 78
click at [86, 187] on div "Nomor Akta 01 Tanggal" at bounding box center [223, 226] width 361 height 78
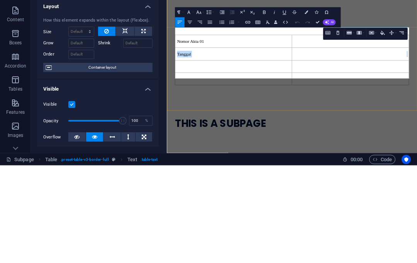
click at [416, 50] on div "Nomor Akta 01 Tanggal" at bounding box center [359, 128] width 385 height 176
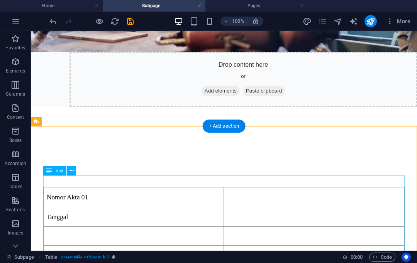
click at [342, 187] on div "Nomor Akta 01 Tanggal" at bounding box center [223, 226] width 361 height 78
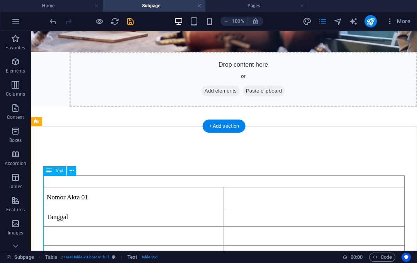
click at [55, 169] on span "Text" at bounding box center [59, 171] width 8 height 5
click at [71, 168] on icon at bounding box center [71, 171] width 4 height 8
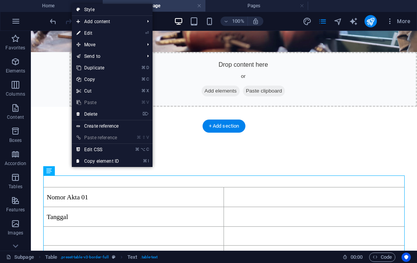
click at [93, 35] on link "⏎ Edit" at bounding box center [98, 33] width 52 height 12
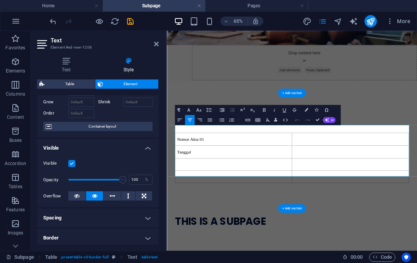
scroll to position [45, 0]
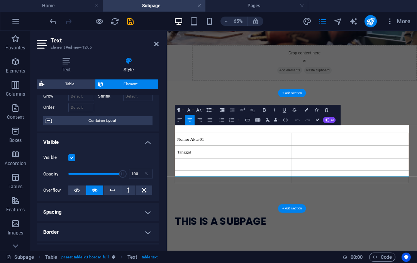
click at [64, 58] on icon at bounding box center [66, 61] width 58 height 8
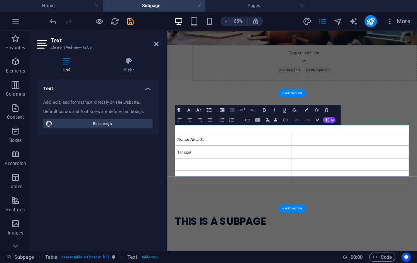
click at [137, 58] on icon at bounding box center [128, 61] width 60 height 8
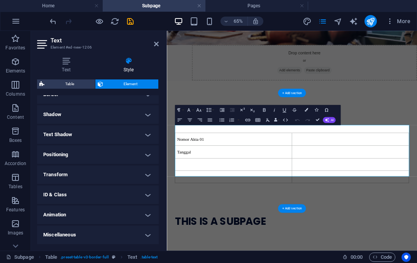
scroll to position [182, 0]
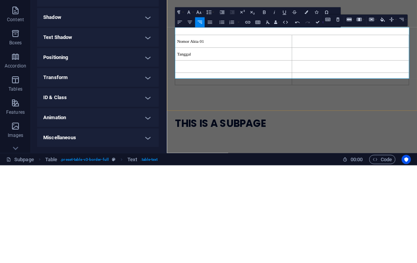
click at [353, 112] on button "Row" at bounding box center [350, 117] width 10 height 10
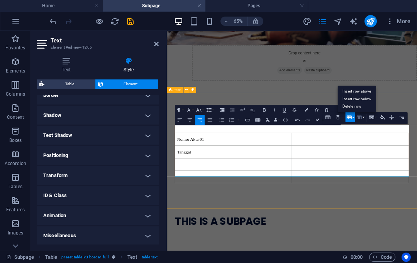
click at [364, 117] on button "Column" at bounding box center [360, 117] width 10 height 10
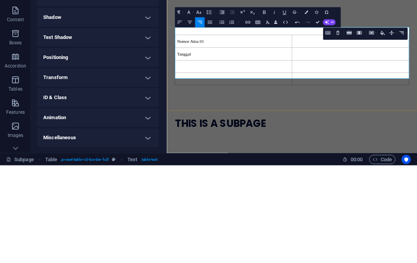
click at [333, 109] on td "Tanggal" at bounding box center [269, 119] width 180 height 20
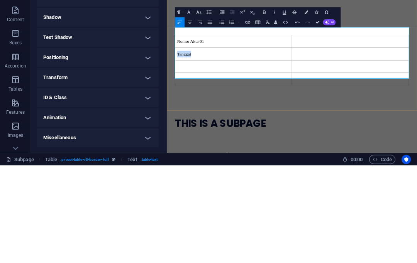
copy span "Tanggal"
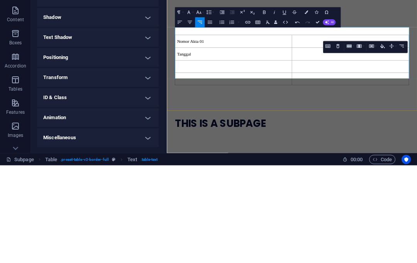
click at [338, 129] on td at bounding box center [269, 138] width 180 height 19
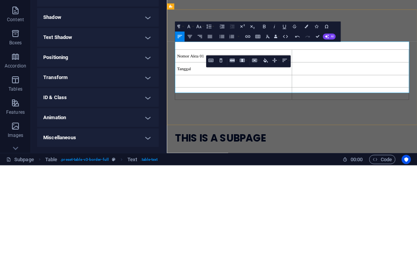
scroll to position [303, 0]
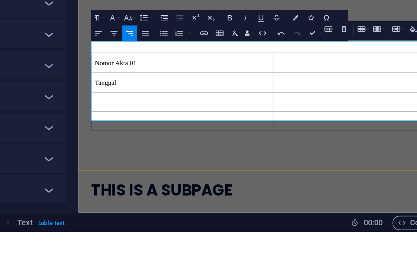
click at [339, 71] on td at bounding box center [360, 81] width 180 height 20
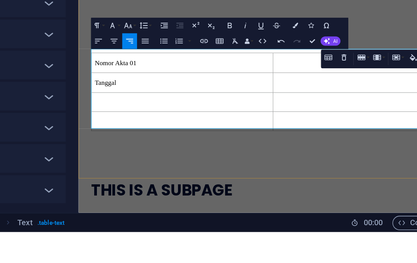
scroll to position [290, 0]
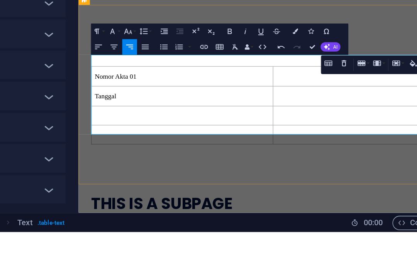
click at [276, 71] on td at bounding box center [360, 74] width 180 height 20
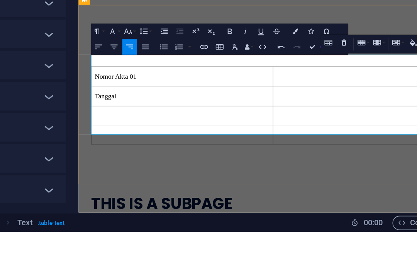
click at [291, 68] on td at bounding box center [360, 74] width 180 height 20
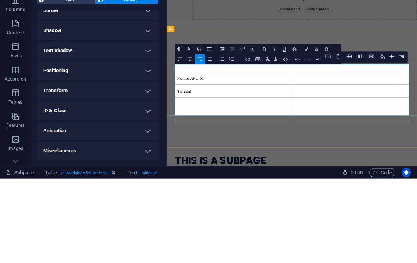
click at [333, 164] on p "Tanggal" at bounding box center [269, 169] width 173 height 10
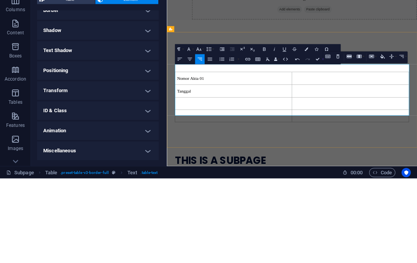
click at [340, 138] on icon "button" at bounding box center [338, 141] width 6 height 6
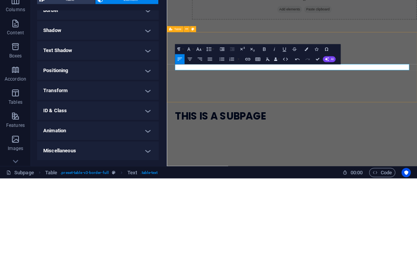
click at [416, 139] on p at bounding box center [359, 143] width 360 height 9
click at [259, 141] on icon "button" at bounding box center [258, 144] width 6 height 6
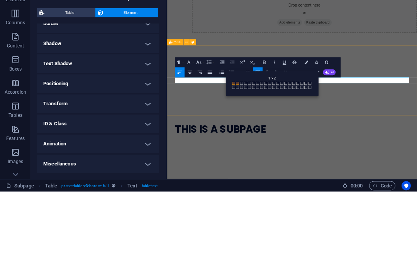
click at [237, 153] on span at bounding box center [237, 154] width 3 height 3
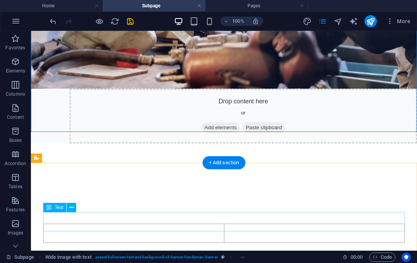
click at [306, 224] on div at bounding box center [223, 233] width 361 height 19
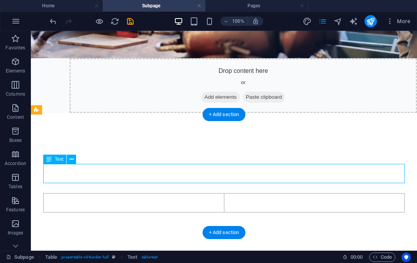
scroll to position [363, 0]
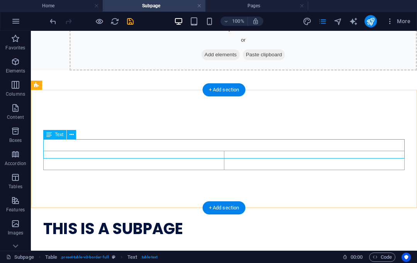
click at [52, 132] on div "Text" at bounding box center [54, 134] width 23 height 9
click at [70, 136] on icon at bounding box center [71, 135] width 4 height 8
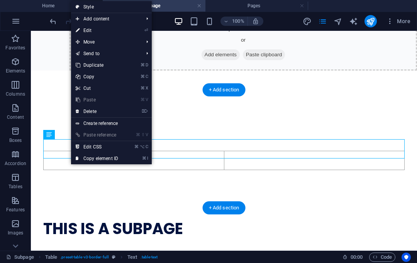
click at [81, 32] on link "⏎ Edit" at bounding box center [97, 31] width 52 height 12
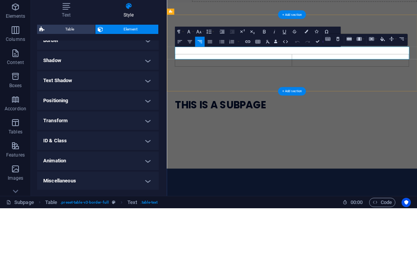
scroll to position [182, 0]
click at [65, 57] on h4 "Text" at bounding box center [67, 65] width 61 height 16
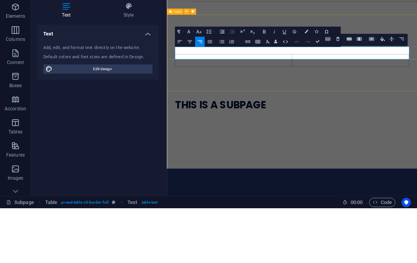
click at [392, 111] on div at bounding box center [359, 106] width 385 height 118
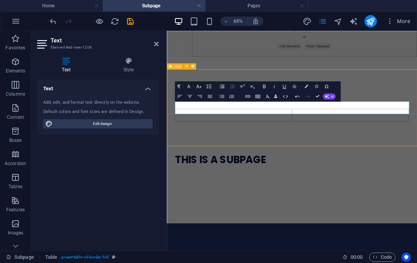
scroll to position [346, 0]
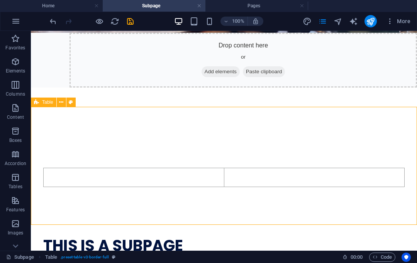
click at [262, 169] on div at bounding box center [223, 177] width 361 height 19
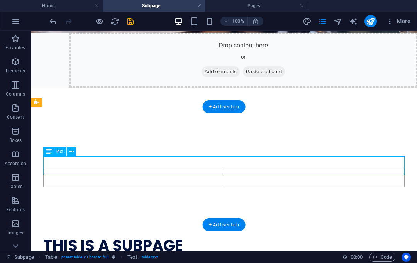
click at [259, 168] on div at bounding box center [223, 177] width 361 height 19
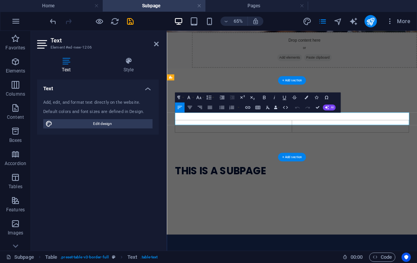
click at [234, 168] on td at bounding box center [269, 177] width 180 height 19
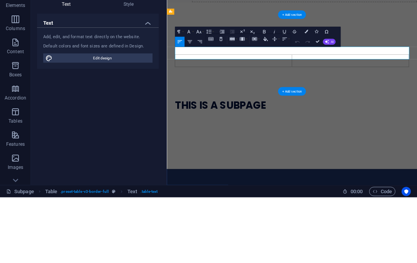
click at [234, 102] on td at bounding box center [269, 111] width 180 height 19
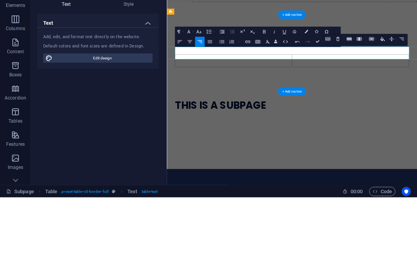
click at [226, 102] on td at bounding box center [269, 111] width 180 height 19
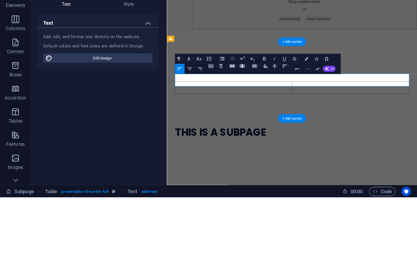
scroll to position [305, 0]
click at [232, 68] on div "Tentang Kami Services Projects Contact Hubungi Kami Menu The Best Repair Servic…" at bounding box center [359, 143] width 385 height 964
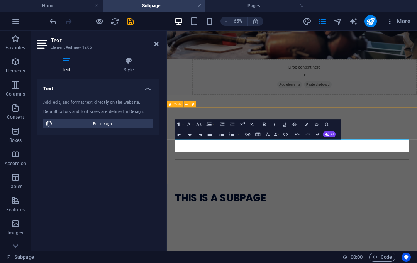
click at [242, 241] on div "H" at bounding box center [359, 219] width 385 height 118
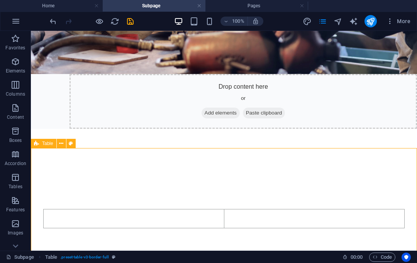
click at [139, 209] on div "H" at bounding box center [223, 218] width 361 height 19
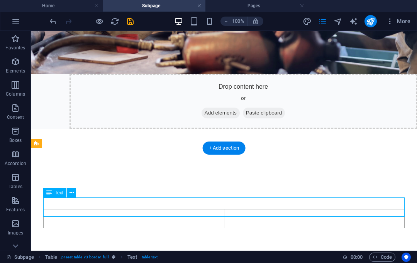
click at [135, 209] on div "H" at bounding box center [223, 218] width 361 height 19
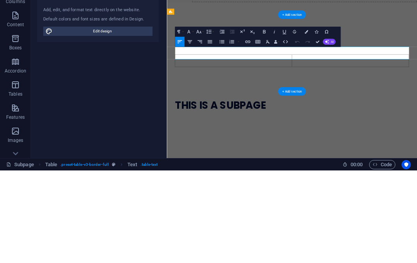
click at [236, 154] on div "H" at bounding box center [359, 127] width 385 height 118
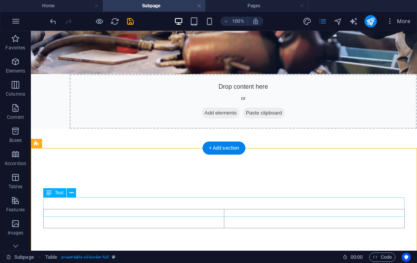
click at [176, 216] on div "H" at bounding box center [223, 218] width 361 height 19
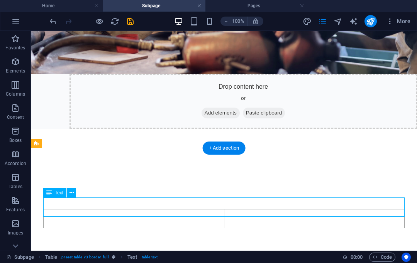
click at [163, 215] on div "H" at bounding box center [223, 218] width 361 height 19
click at [173, 209] on div "H" at bounding box center [223, 218] width 361 height 19
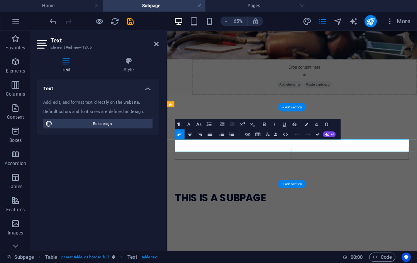
click at [268, 213] on td at bounding box center [269, 218] width 180 height 19
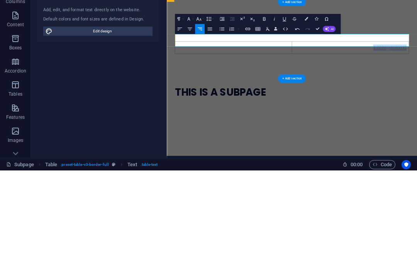
scroll to position [323, 0]
